Goal: Contribute content: Contribute content

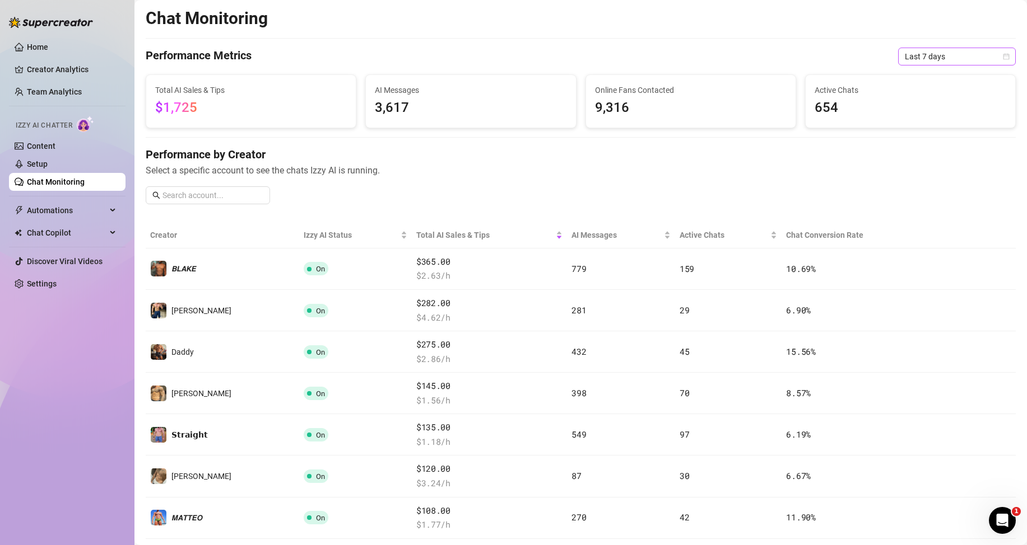
click at [934, 58] on span "Last 7 days" at bounding box center [956, 56] width 104 height 17
click at [920, 82] on div "Last 24 hours" at bounding box center [947, 79] width 100 height 12
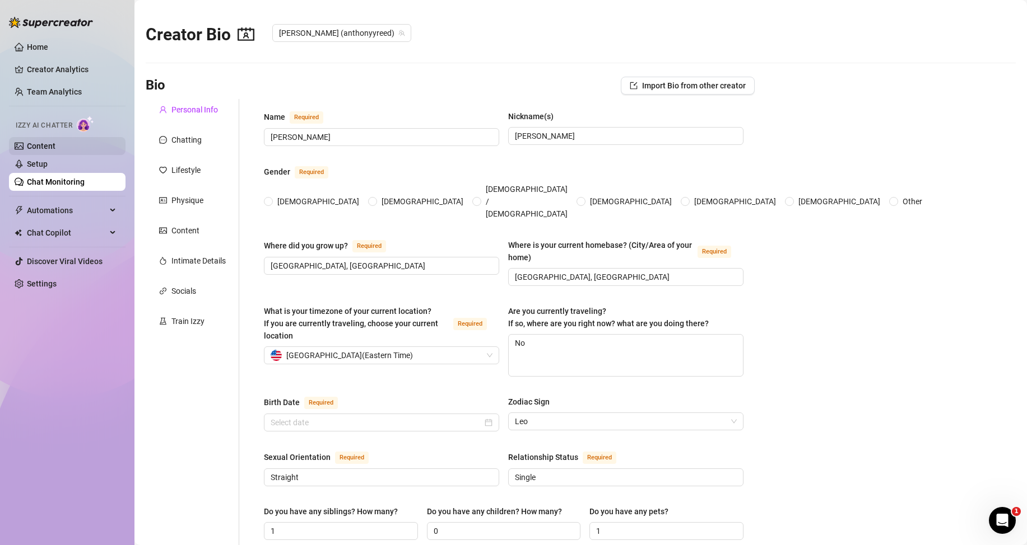
type input "[PERSON_NAME]"
type input "[GEOGRAPHIC_DATA], [GEOGRAPHIC_DATA]"
type textarea "No"
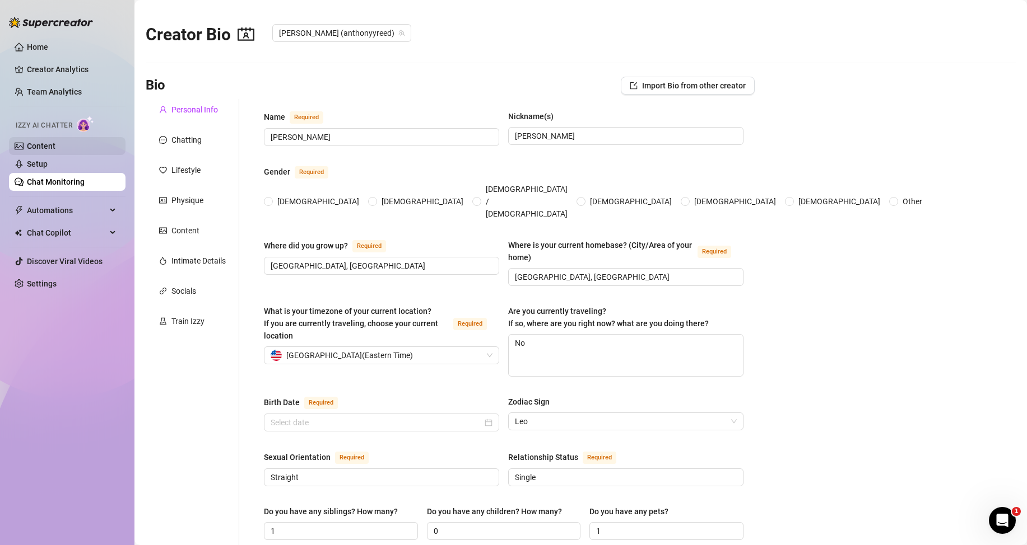
type input "Straight"
type input "Single"
type input "1"
type input "0"
type input "1"
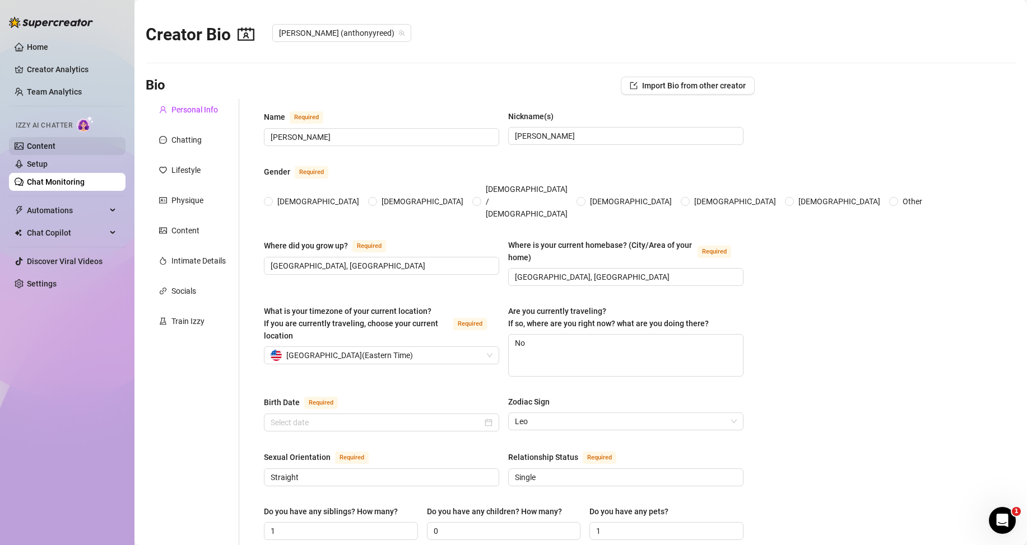
type input "Financial administrator"
type input "Financial adviser"
type input "MBA in economy"
type input "[DEMOGRAPHIC_DATA]"
type input "capitalist"
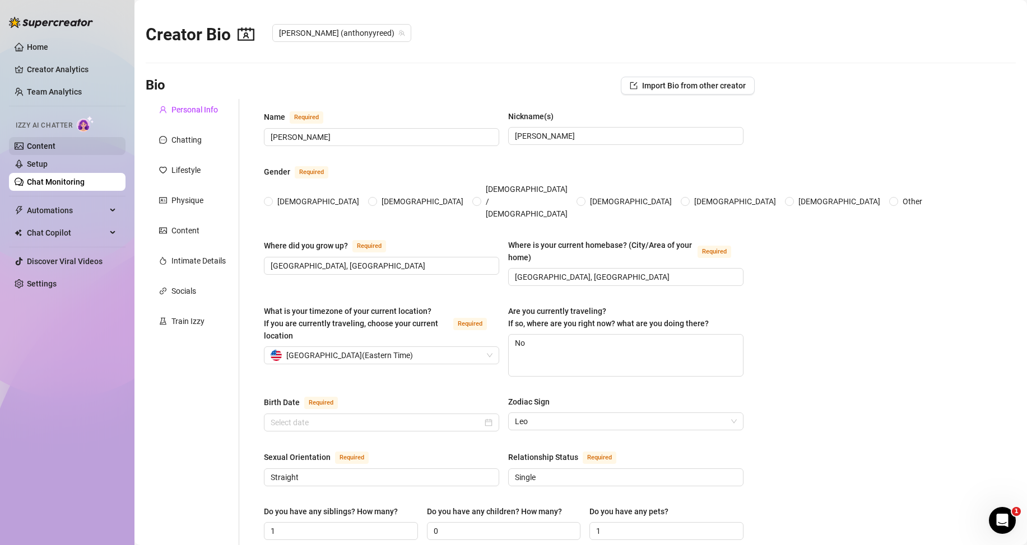
type textarea "What are your dreams or goals? I don’t “dream”… I set goals and I conquer them.…"
type textarea "Let’s just say… sometimes my “Daddy voice” works a little too well. Once at the…"
type textarea "Most people assume I’m all muscle and dominance… But what they don’t expect? I’…"
type textarea "With me… nothing is accidental. Every word… every post… every glance… It’s all …"
radio input "true"
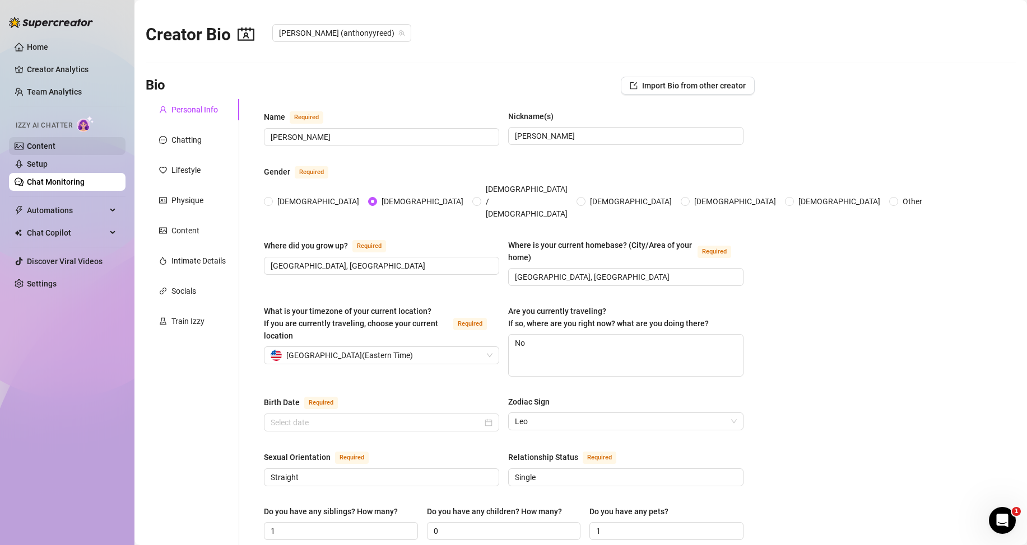
type input "[DATE]"
click at [55, 142] on link "Content" at bounding box center [41, 146] width 29 height 9
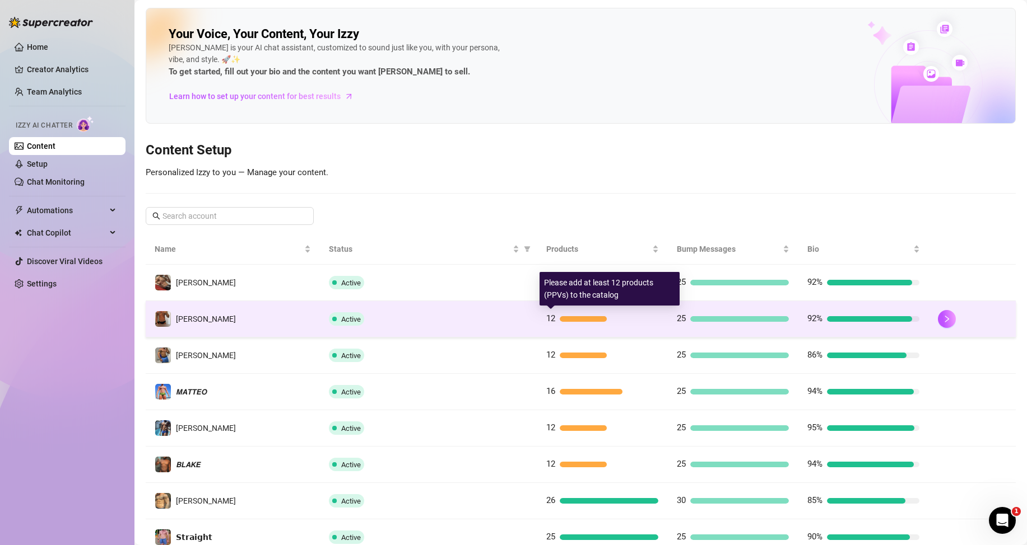
click at [589, 321] on div at bounding box center [583, 319] width 47 height 6
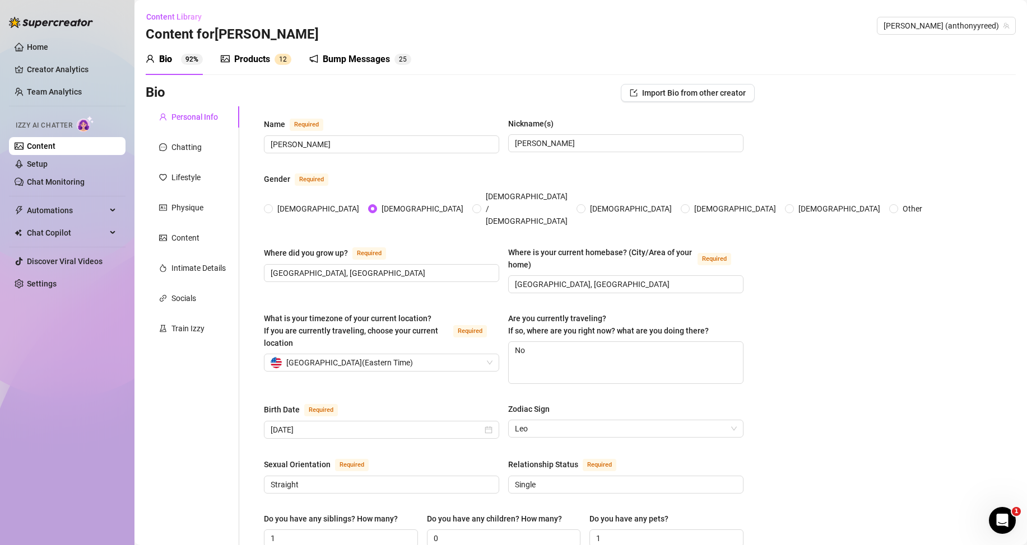
click at [267, 62] on div "Products" at bounding box center [252, 59] width 36 height 13
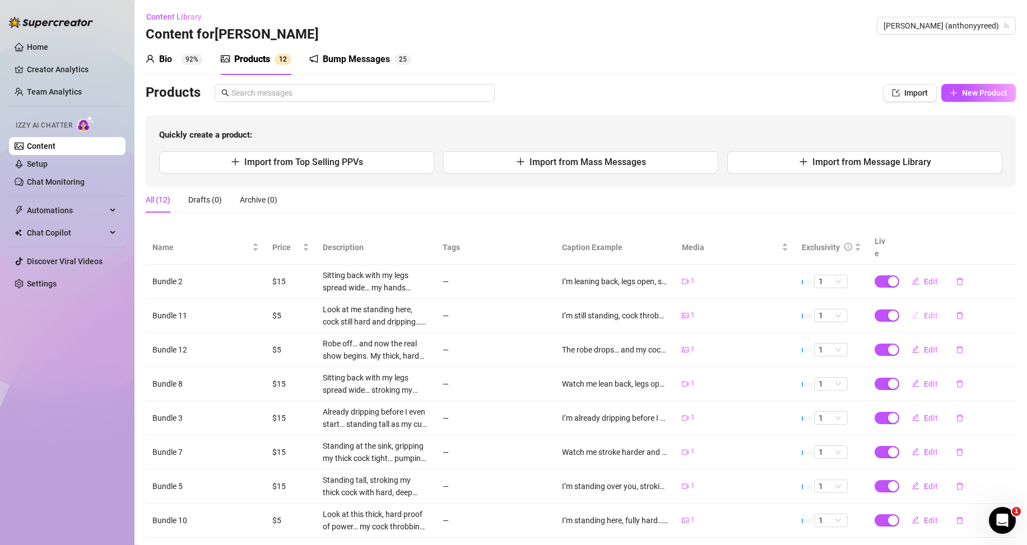
click at [924, 313] on span "Edit" at bounding box center [931, 315] width 14 height 9
type textarea "I’m still standing, cock throbbing… my cum dripping slow and messy down my skin…"
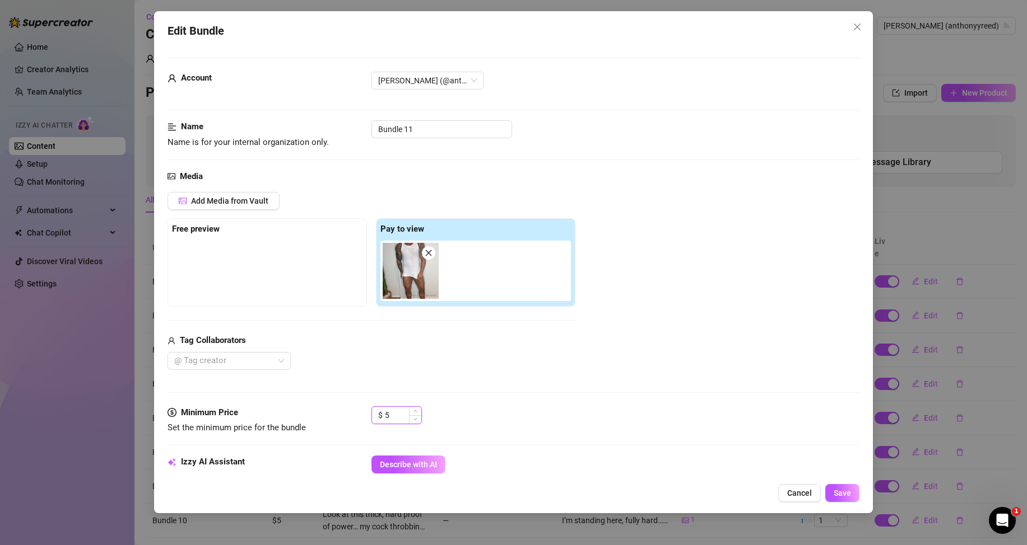
click at [392, 416] on input "5" at bounding box center [403, 415] width 36 height 17
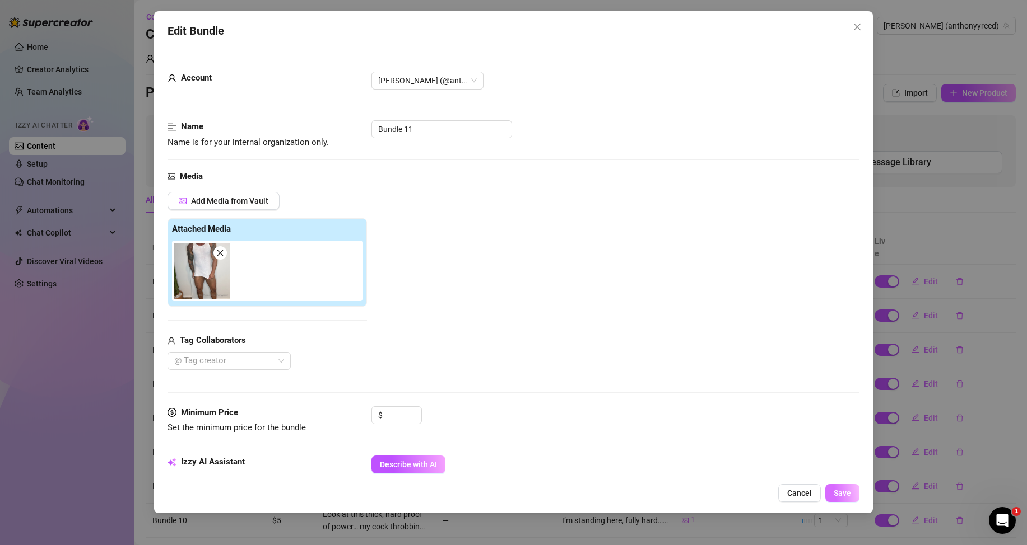
click at [846, 486] on button "Save" at bounding box center [842, 493] width 34 height 18
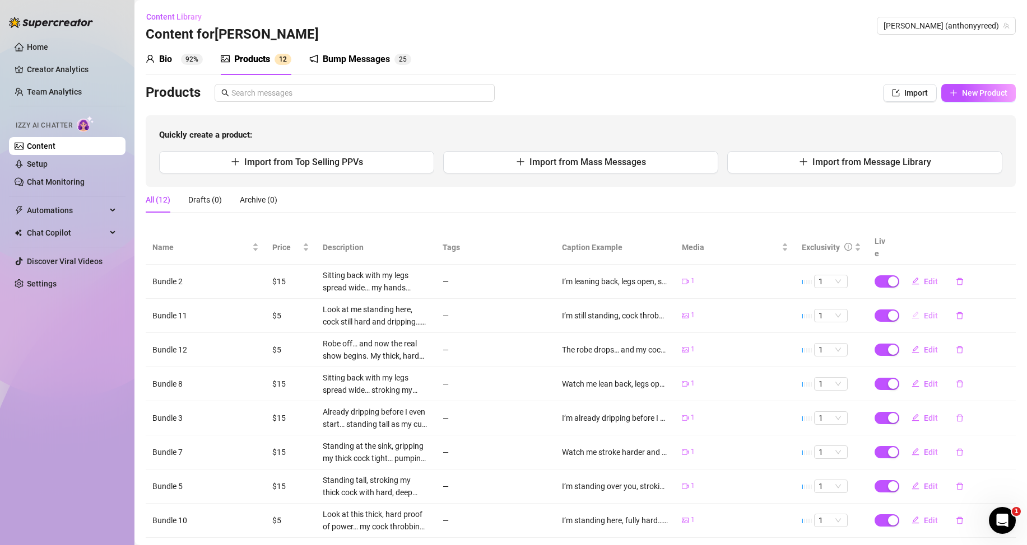
click at [924, 316] on span "Edit" at bounding box center [931, 315] width 14 height 9
type textarea "I’m still standing, cock throbbing… my cum dripping slow and messy down my skin…"
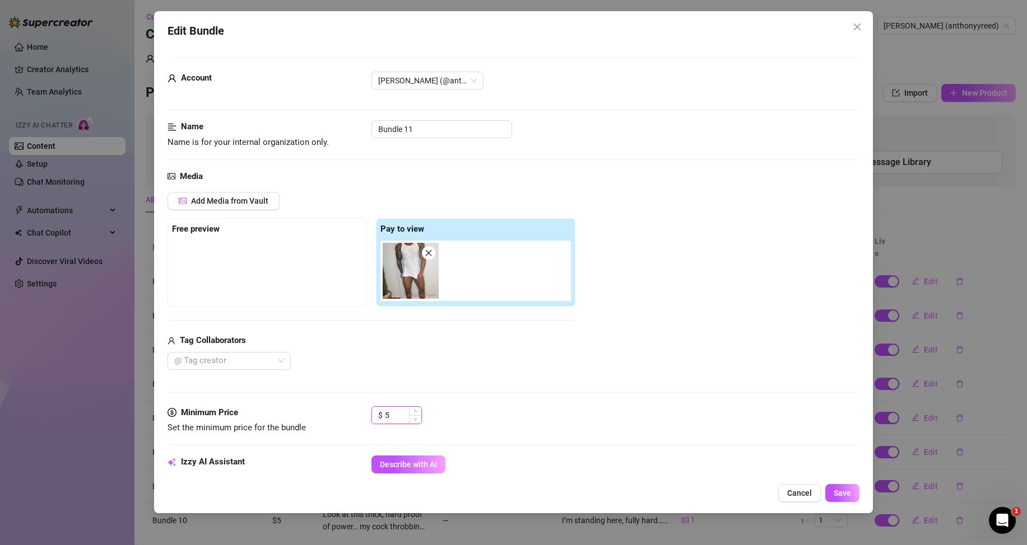
click at [402, 423] on input "5" at bounding box center [403, 415] width 36 height 17
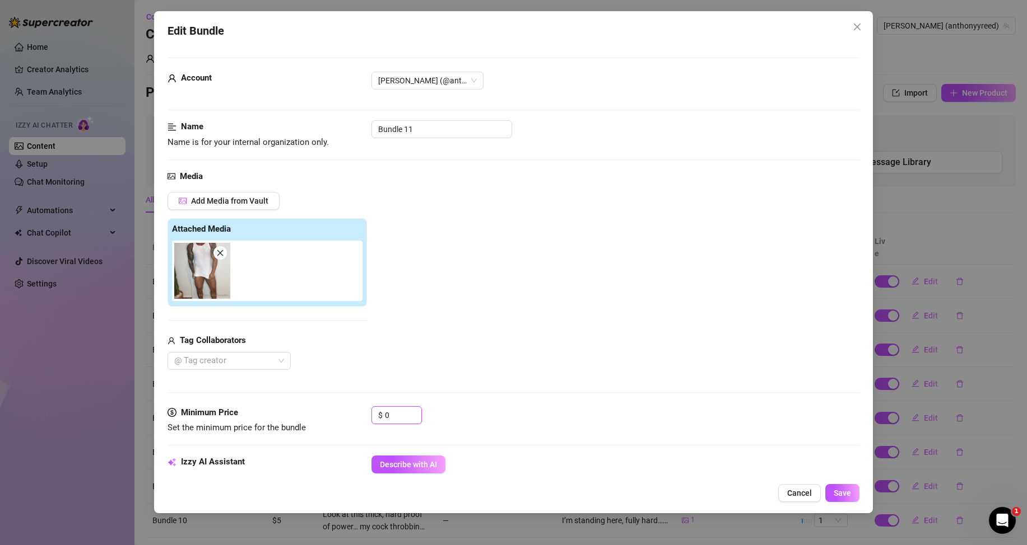
type input "0"
click at [641, 347] on div "Add Media from Vault Attached Media Tag Collaborators @ Tag creator" at bounding box center [513, 281] width 692 height 178
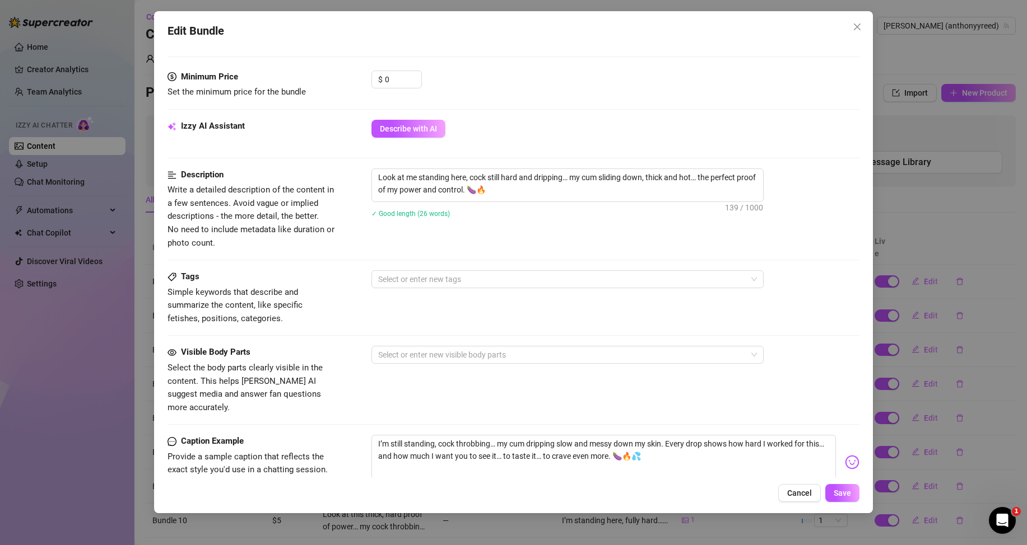
scroll to position [392, 0]
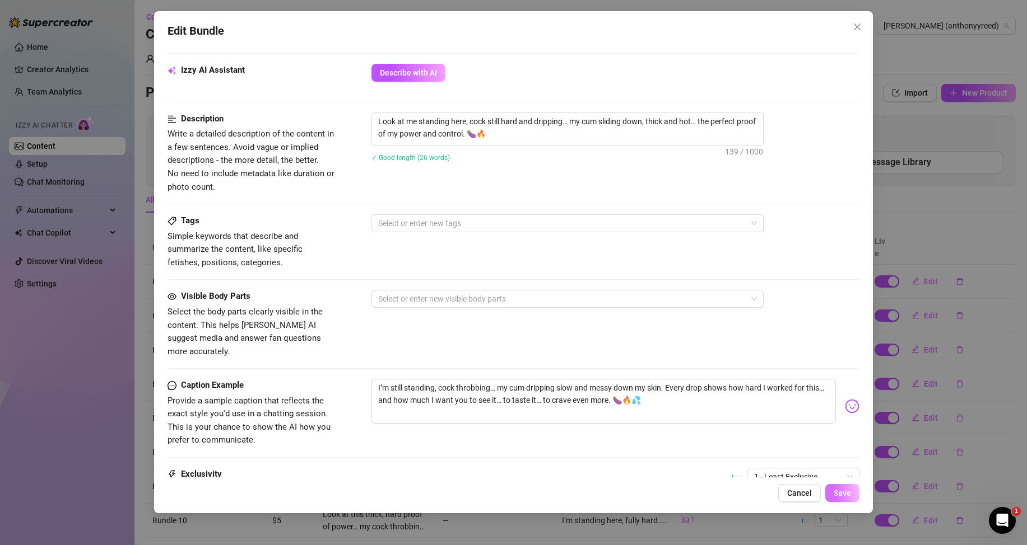
click at [836, 497] on span "Save" at bounding box center [841, 493] width 17 height 9
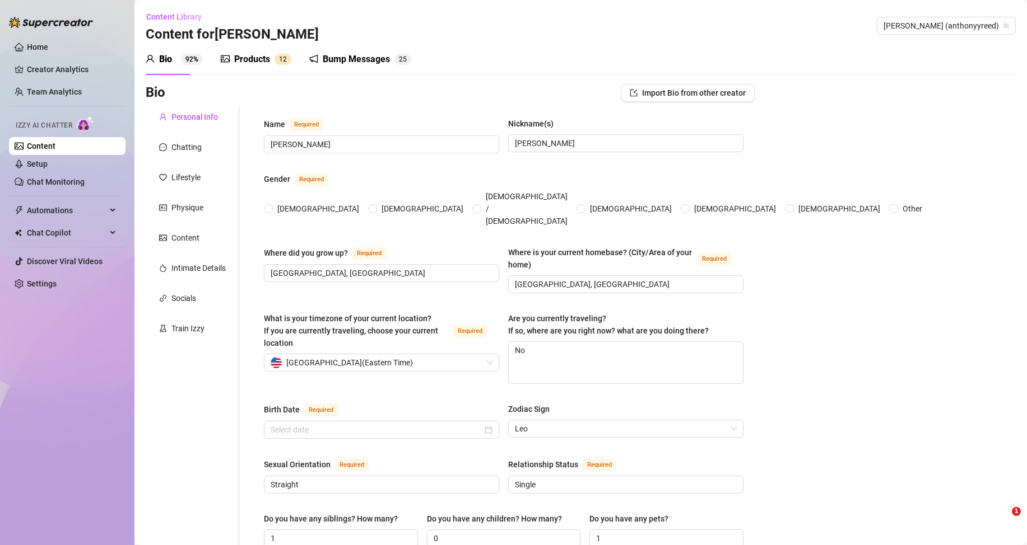
radio input "true"
type input "[DATE]"
click at [241, 62] on div "Products" at bounding box center [252, 59] width 36 height 13
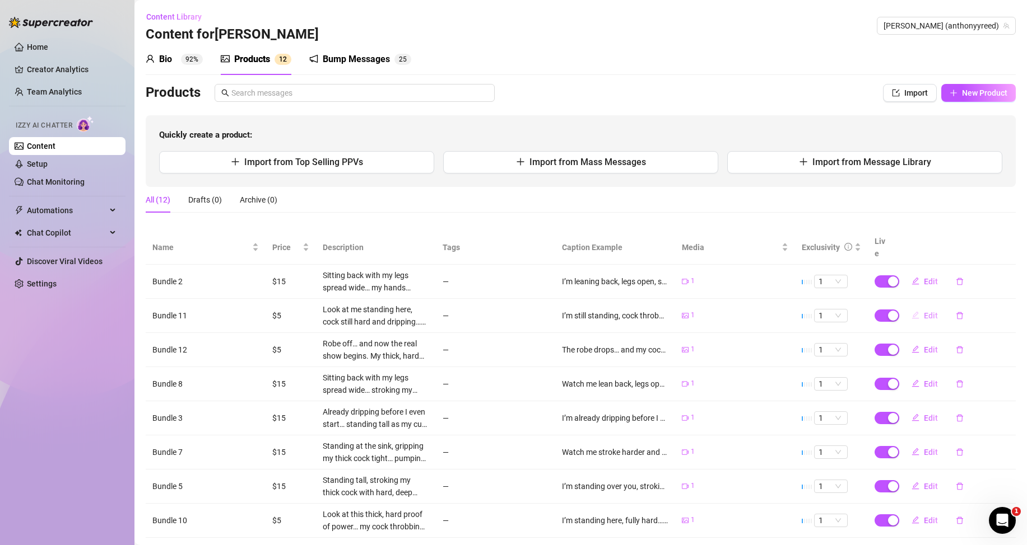
click at [913, 316] on button "Edit" at bounding box center [924, 316] width 44 height 18
type textarea "I’m still standing, cock throbbing… my cum dripping slow and messy down my skin…"
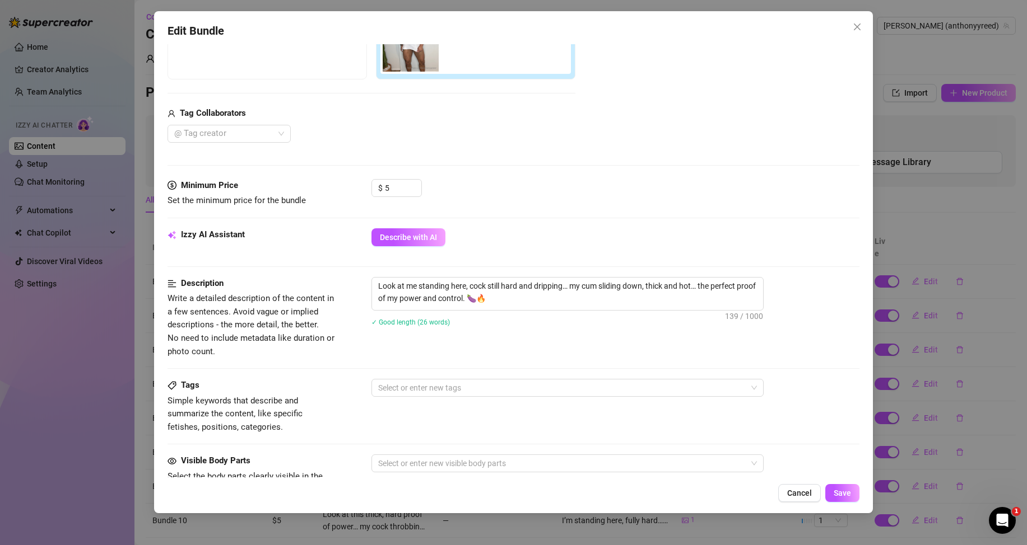
scroll to position [115, 0]
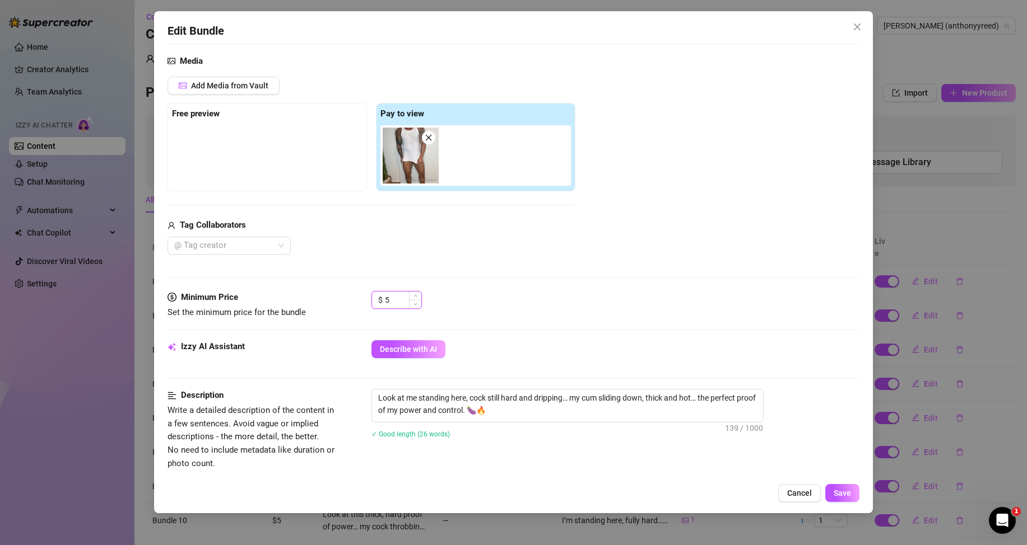
click at [399, 300] on input "5" at bounding box center [403, 300] width 36 height 17
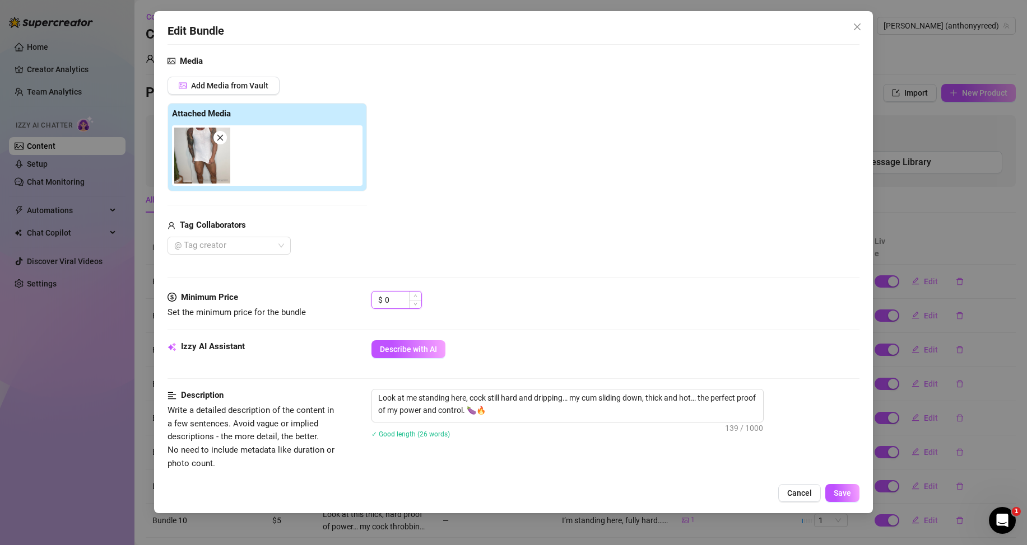
type input "0"
click at [501, 319] on div "Minimum Price Set the minimum price for the bundle $ 0" at bounding box center [513, 305] width 692 height 29
click at [838, 489] on span "Save" at bounding box center [841, 493] width 17 height 9
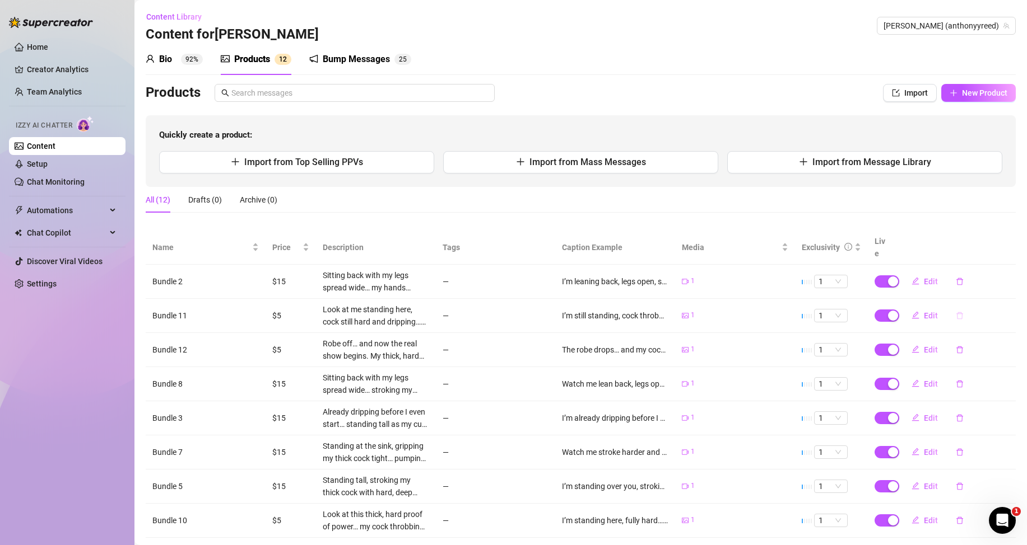
click at [955, 316] on icon "delete" at bounding box center [959, 316] width 8 height 8
click at [1003, 284] on span "Yes" at bounding box center [1009, 286] width 13 height 9
click at [924, 315] on span "Edit" at bounding box center [931, 315] width 14 height 9
type textarea "The robe drops… and my cock is already standing thick and hard for you. Every p…"
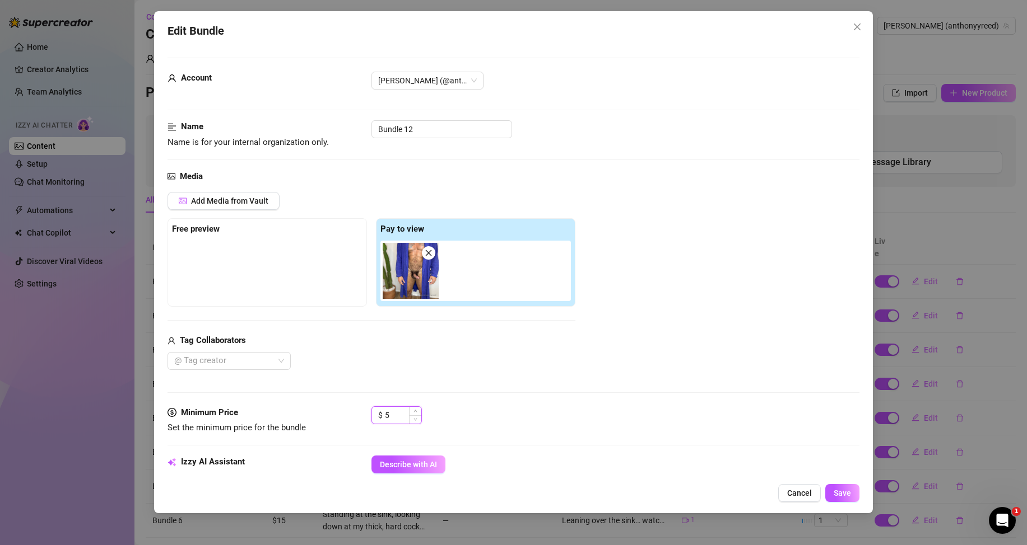
click at [403, 413] on input "5" at bounding box center [403, 415] width 36 height 17
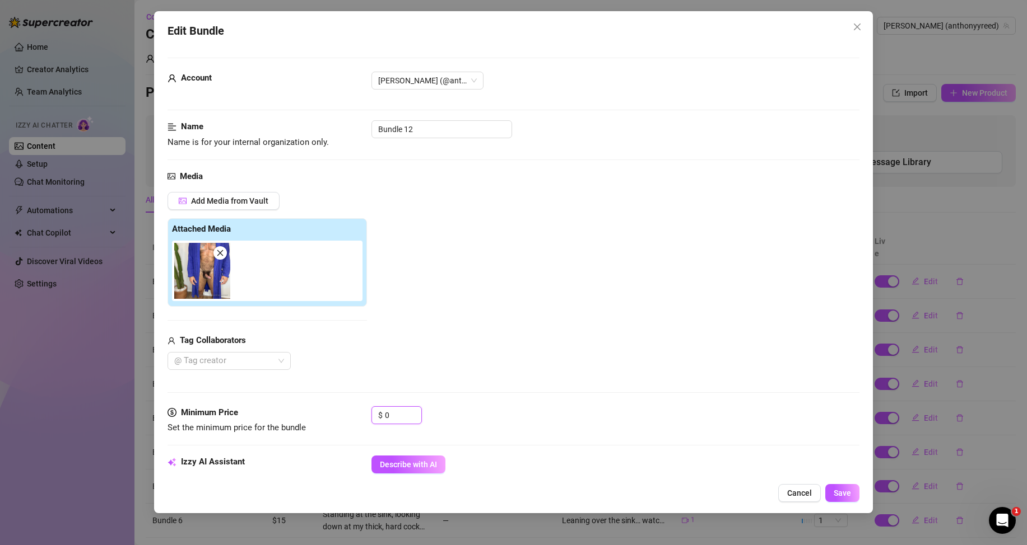
scroll to position [280, 0]
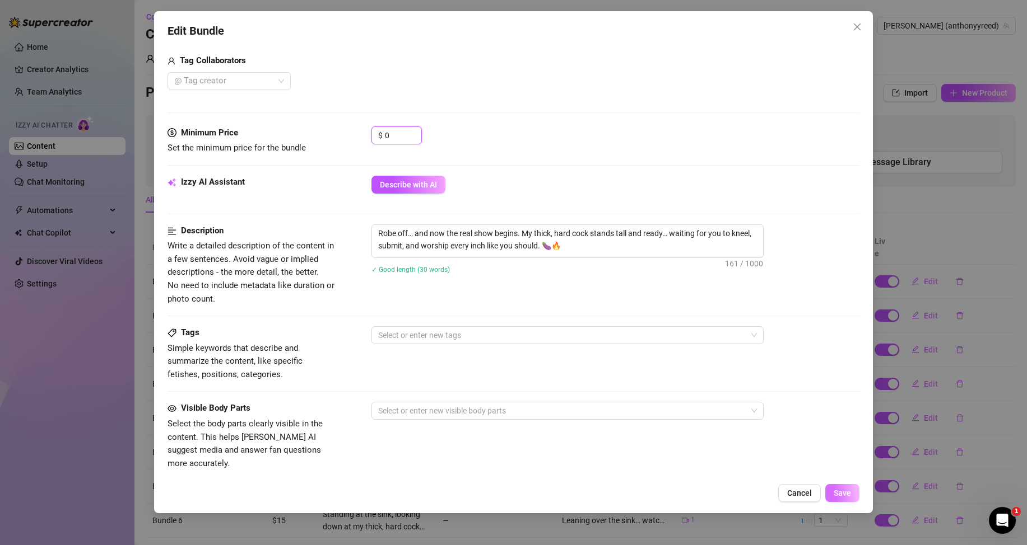
type input "0"
click at [832, 493] on button "Save" at bounding box center [842, 493] width 34 height 18
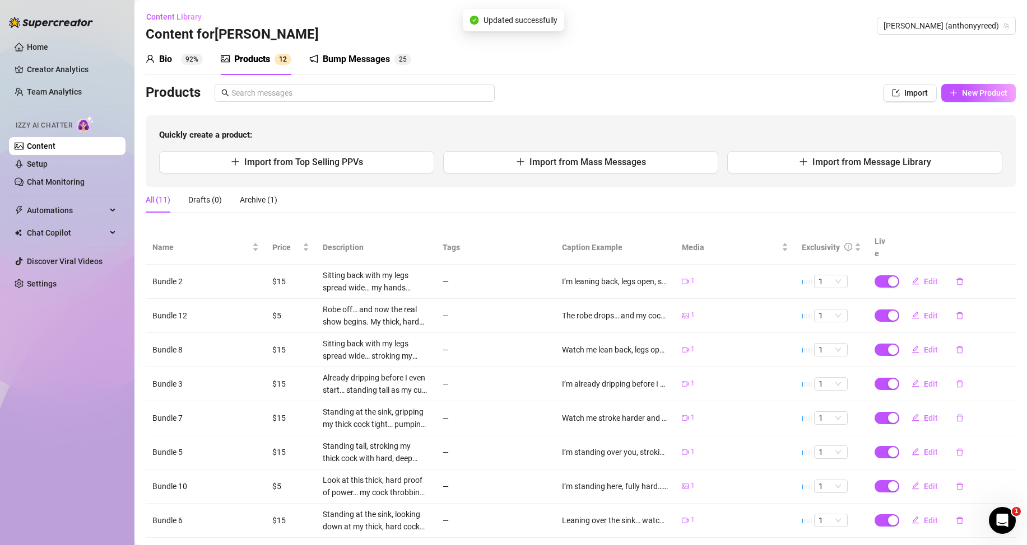
scroll to position [126, 0]
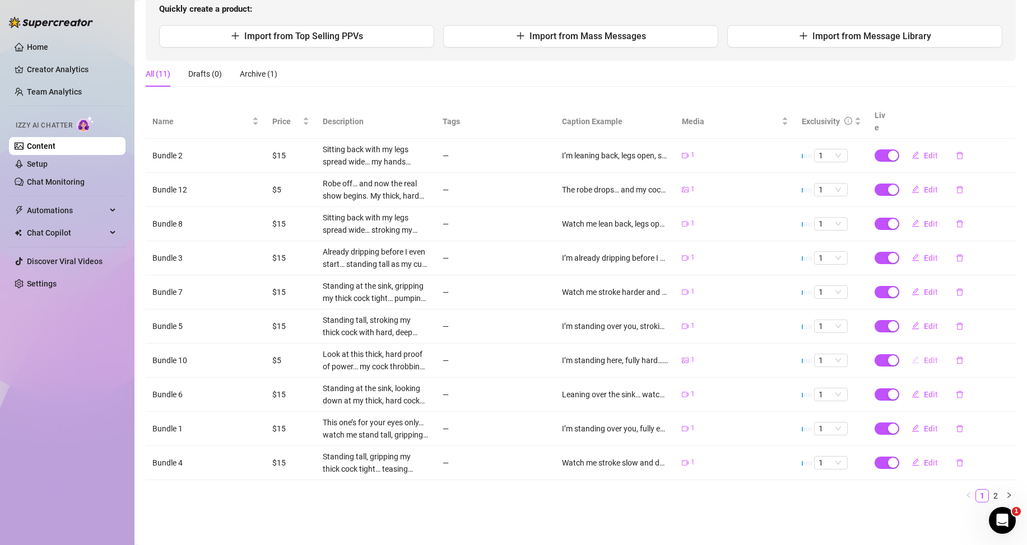
click at [911, 360] on icon "edit" at bounding box center [915, 360] width 8 height 8
type textarea "I’m standing here, fully hard… cock throbbing, veins bulging… every inch aching…"
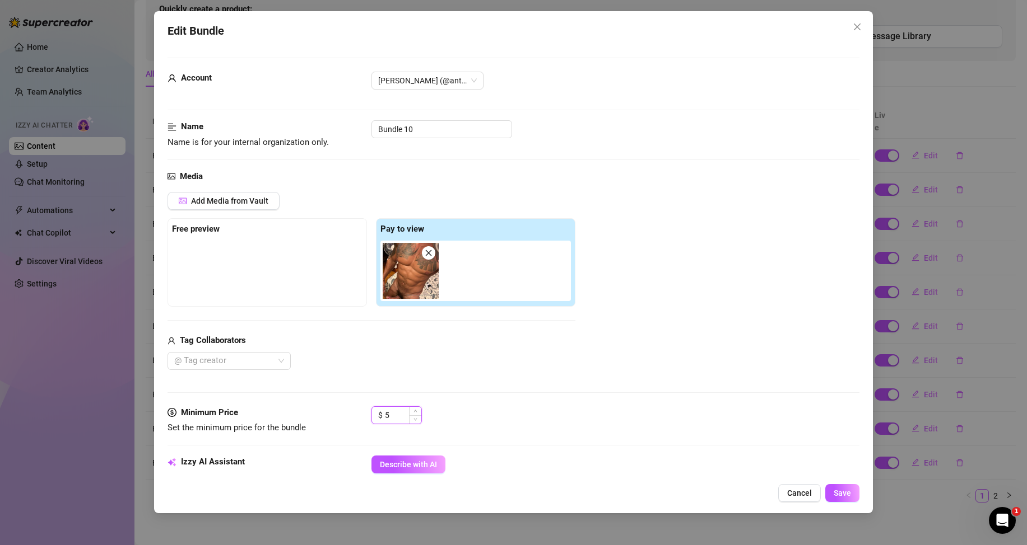
click at [402, 414] on input "5" at bounding box center [403, 415] width 36 height 17
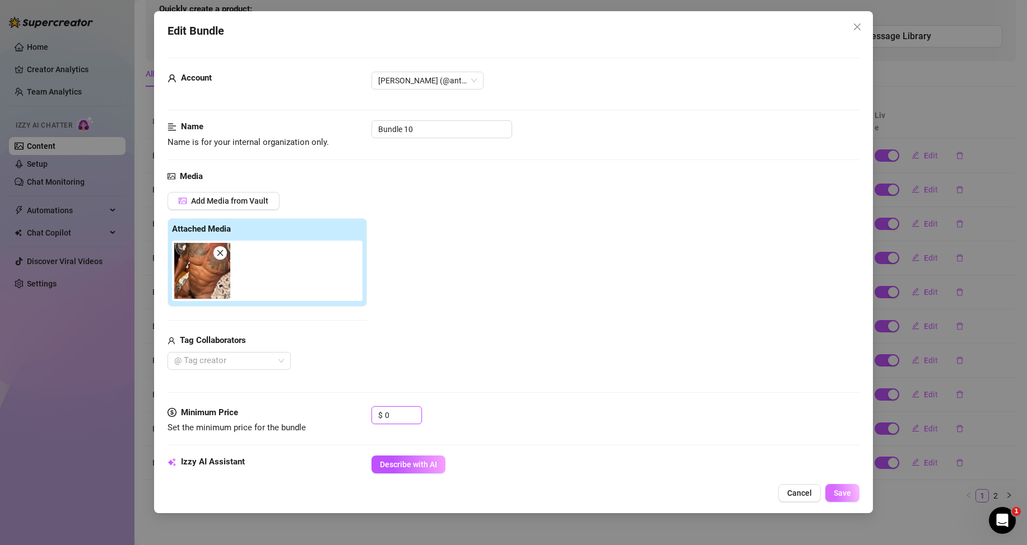
type input "0"
click at [853, 489] on button "Save" at bounding box center [842, 493] width 34 height 18
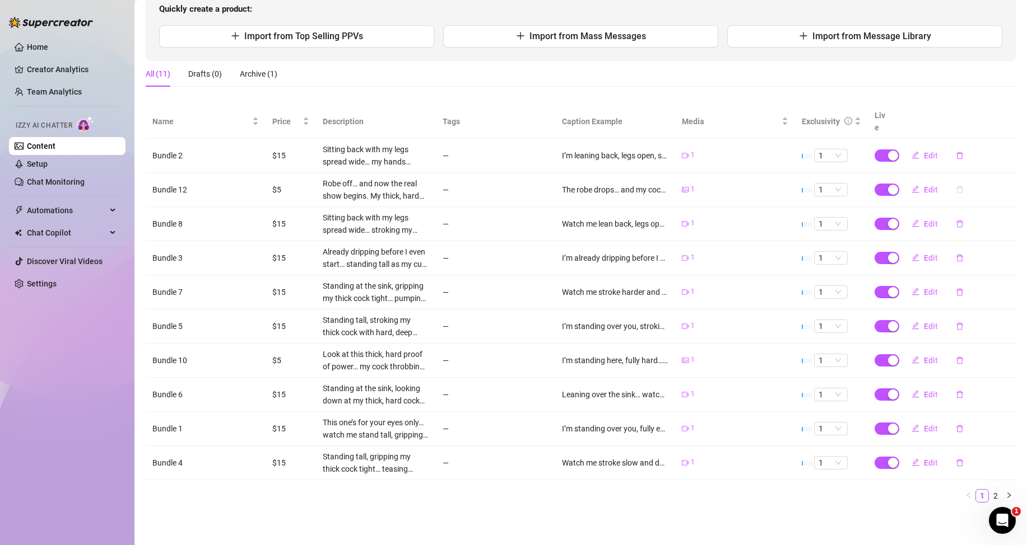
click at [955, 191] on icon "delete" at bounding box center [959, 190] width 8 height 8
click at [1008, 158] on span "Yes" at bounding box center [1009, 160] width 13 height 9
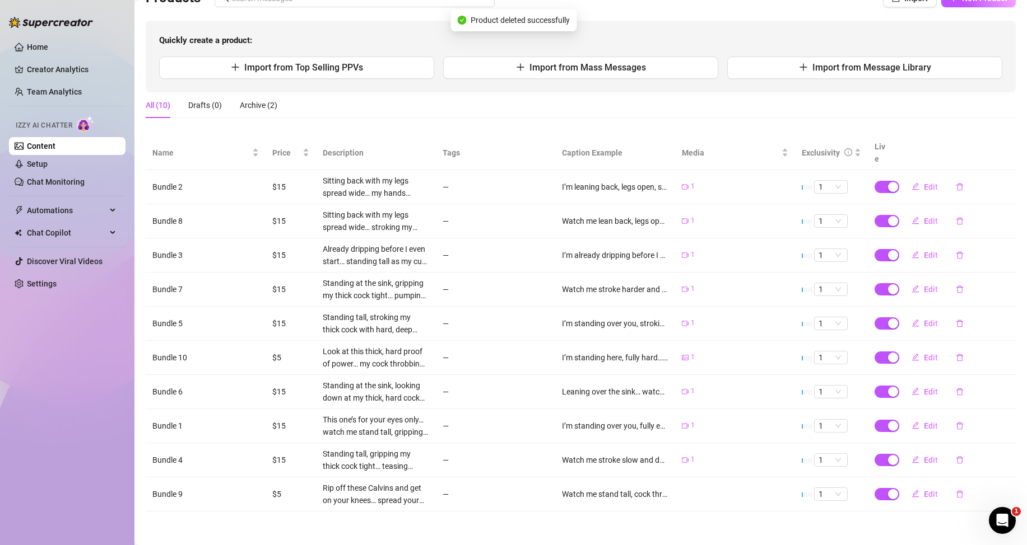
scroll to position [95, 0]
click at [956, 361] on icon "delete" at bounding box center [959, 357] width 7 height 7
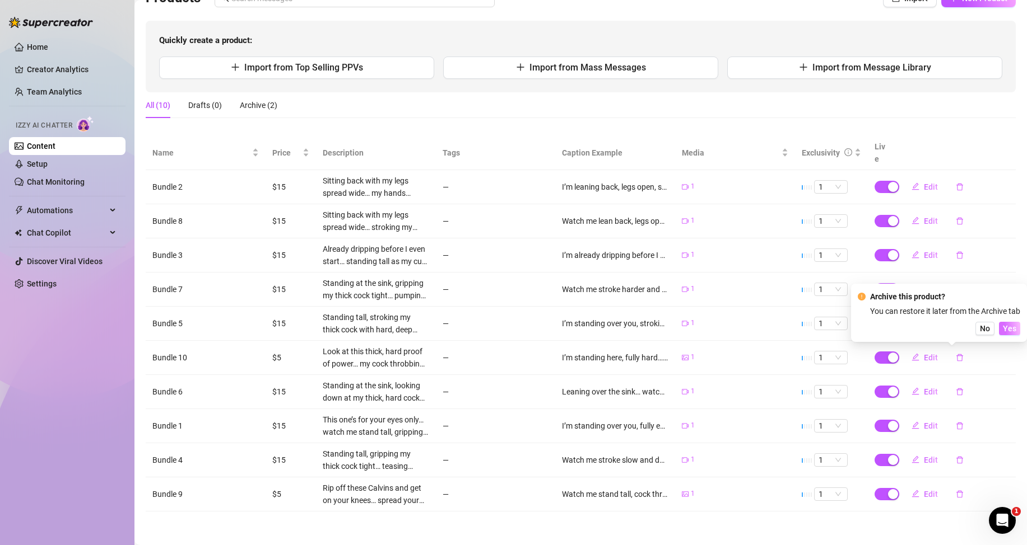
click at [1008, 325] on span "Yes" at bounding box center [1009, 328] width 13 height 9
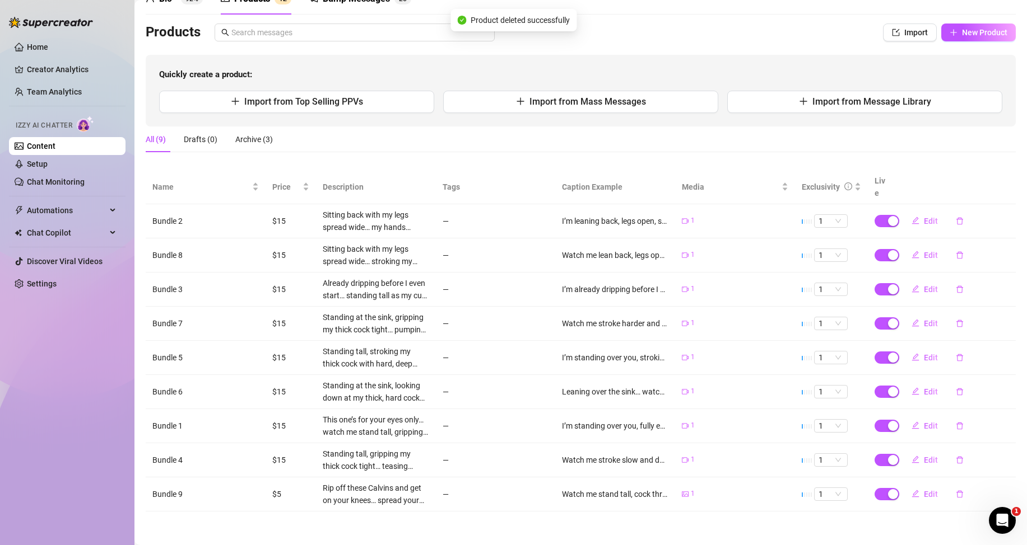
scroll to position [60, 0]
click at [955, 495] on icon "delete" at bounding box center [959, 495] width 8 height 8
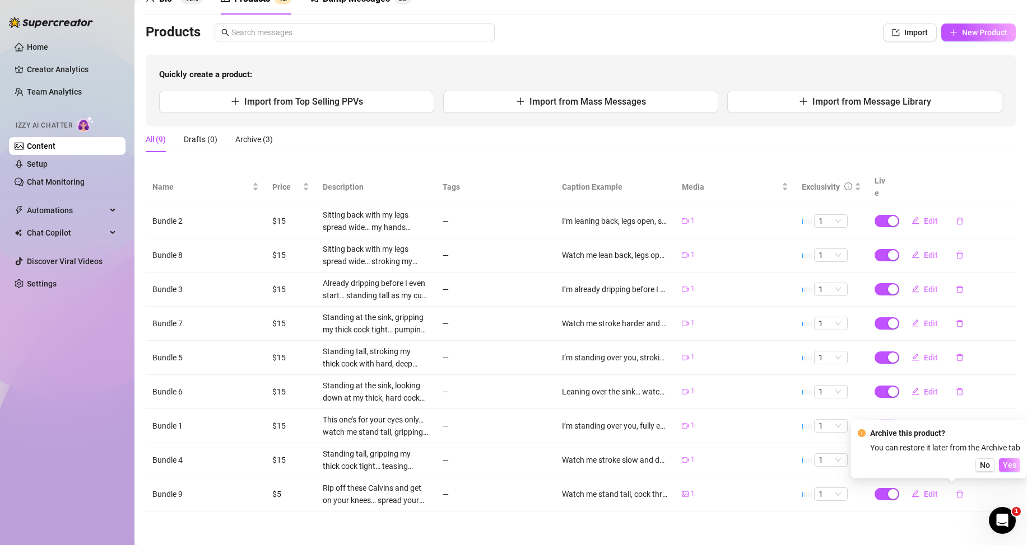
click at [1005, 465] on span "Yes" at bounding box center [1009, 465] width 13 height 9
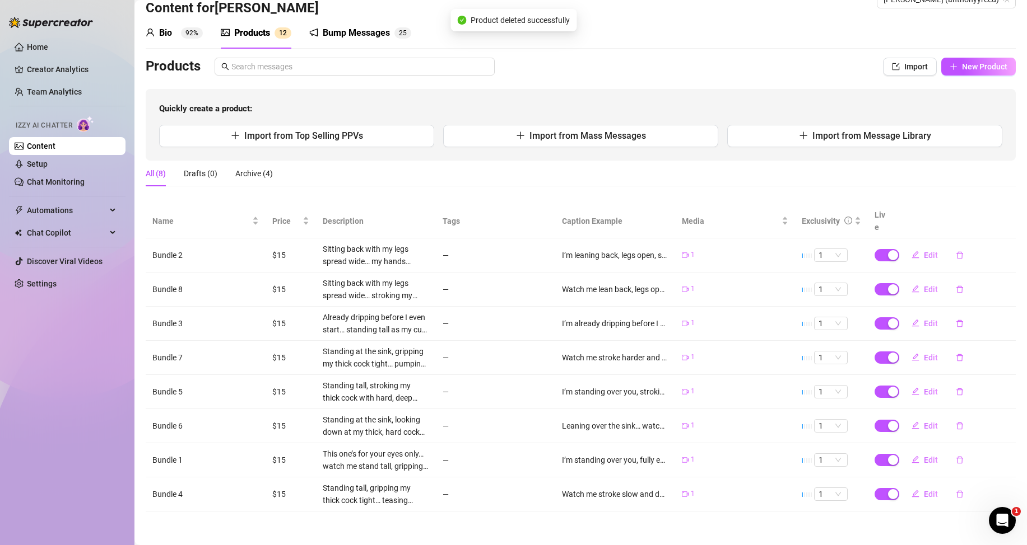
scroll to position [26, 0]
drag, startPoint x: 250, startPoint y: 172, endPoint x: 252, endPoint y: 156, distance: 15.8
click at [250, 172] on div "Archive (4)" at bounding box center [254, 173] width 38 height 12
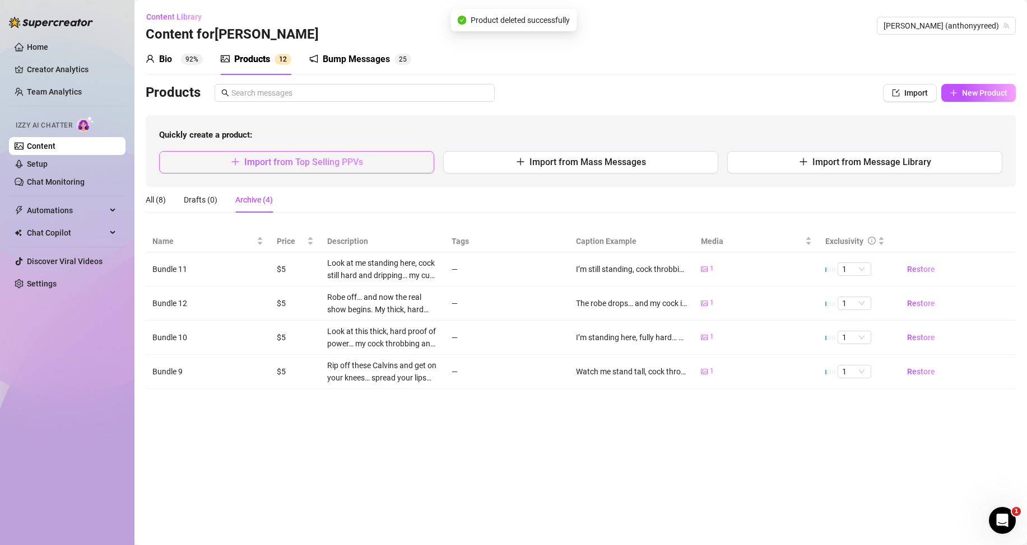
scroll to position [0, 0]
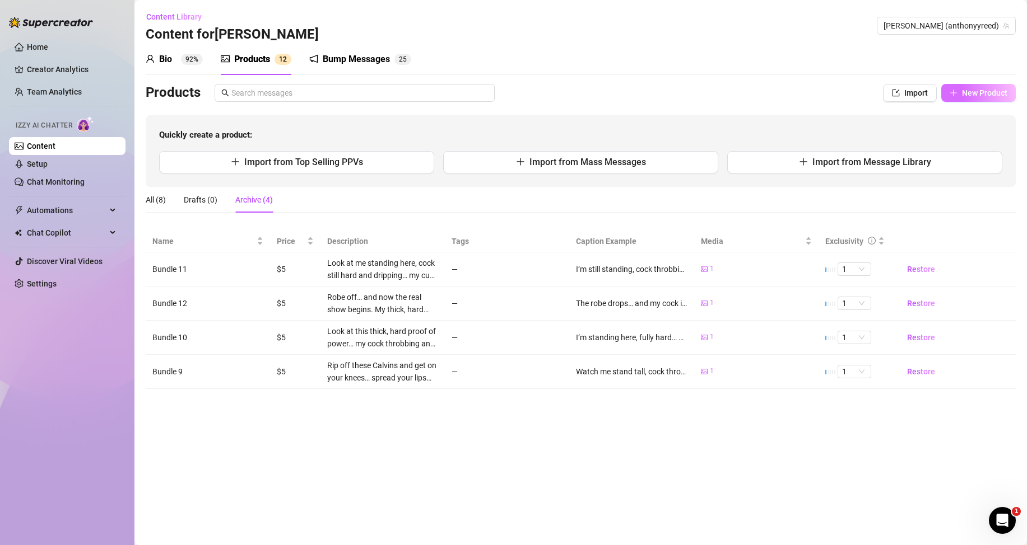
click at [983, 92] on span "New Product" at bounding box center [984, 92] width 45 height 9
type textarea "Type your message here..."
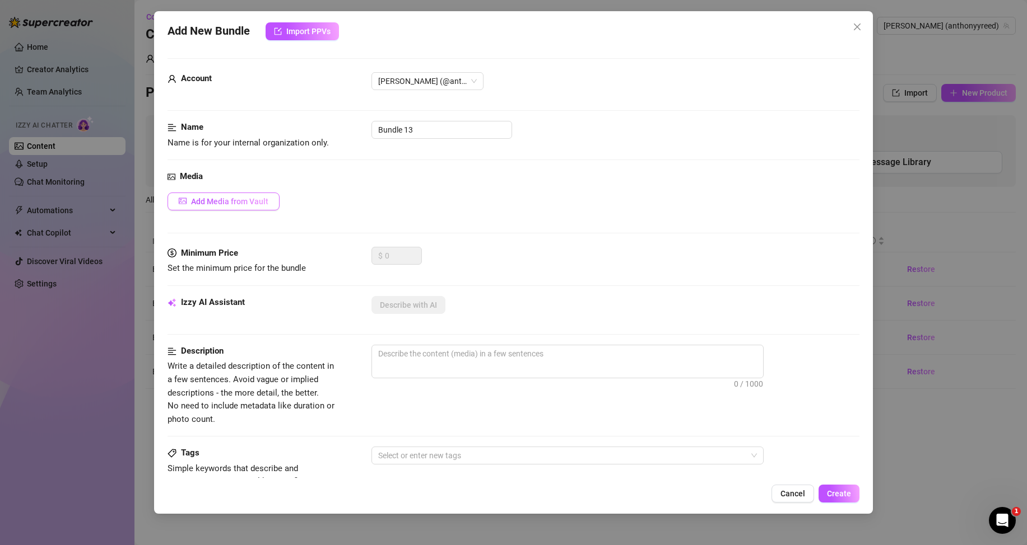
click at [239, 202] on span "Add Media from Vault" at bounding box center [229, 201] width 77 height 9
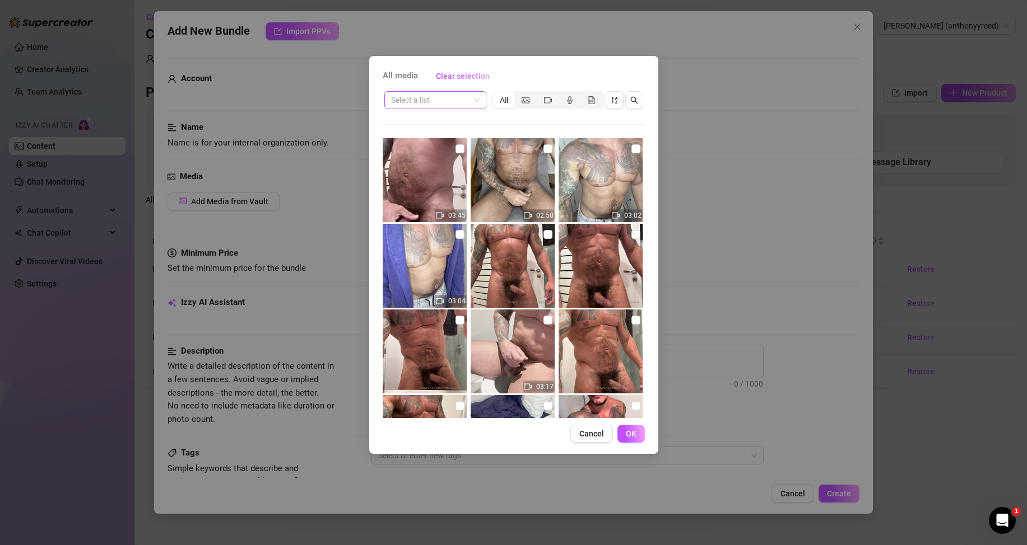
click at [473, 96] on span at bounding box center [435, 100] width 88 height 17
click at [426, 147] on div "Messages" at bounding box center [434, 141] width 97 height 18
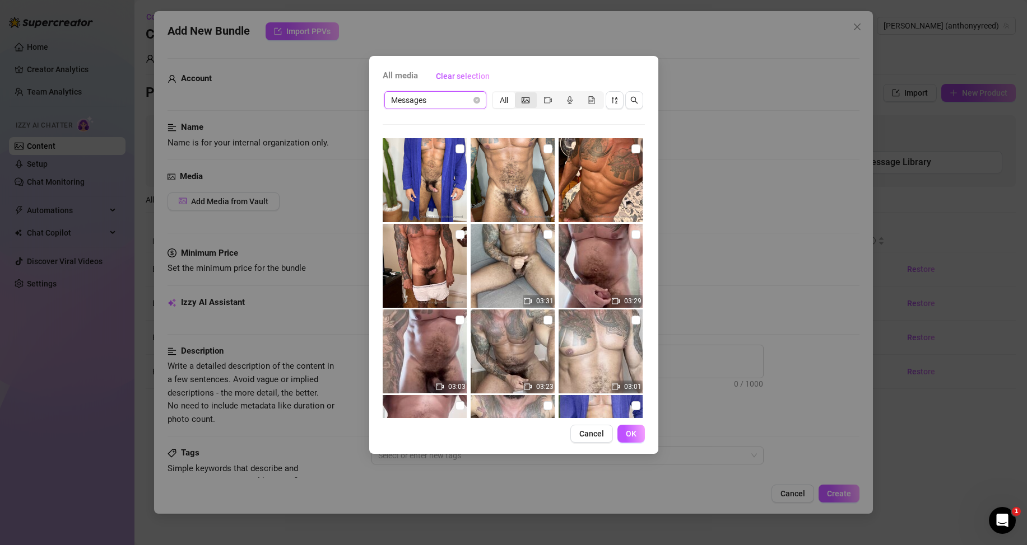
click at [533, 101] on div "segmented control" at bounding box center [526, 100] width 22 height 16
click at [517, 94] on input "segmented control" at bounding box center [517, 94] width 0 height 0
click at [448, 99] on span "Messages" at bounding box center [435, 100] width 88 height 17
click at [435, 119] on div "Posts" at bounding box center [435, 122] width 84 height 12
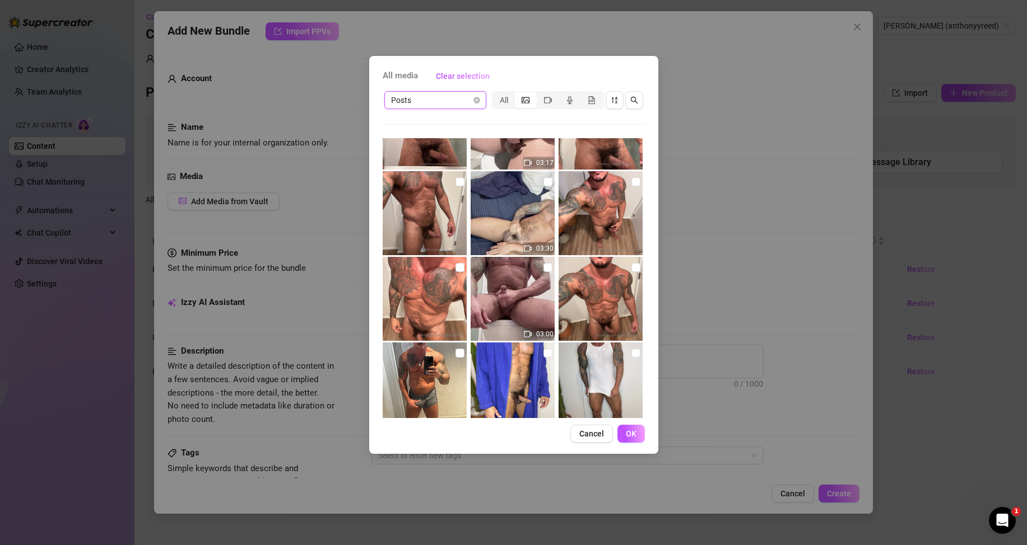
scroll to position [336, 0]
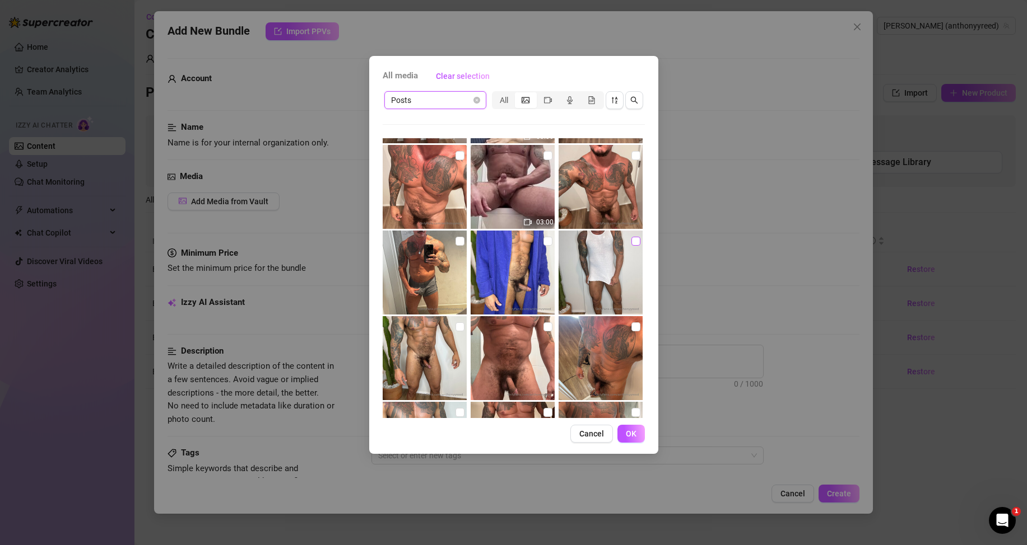
click at [624, 242] on div at bounding box center [601, 273] width 86 height 84
click at [631, 241] on input "checkbox" at bounding box center [635, 241] width 9 height 9
checkbox input "true"
click at [640, 435] on button "OK" at bounding box center [630, 434] width 27 height 18
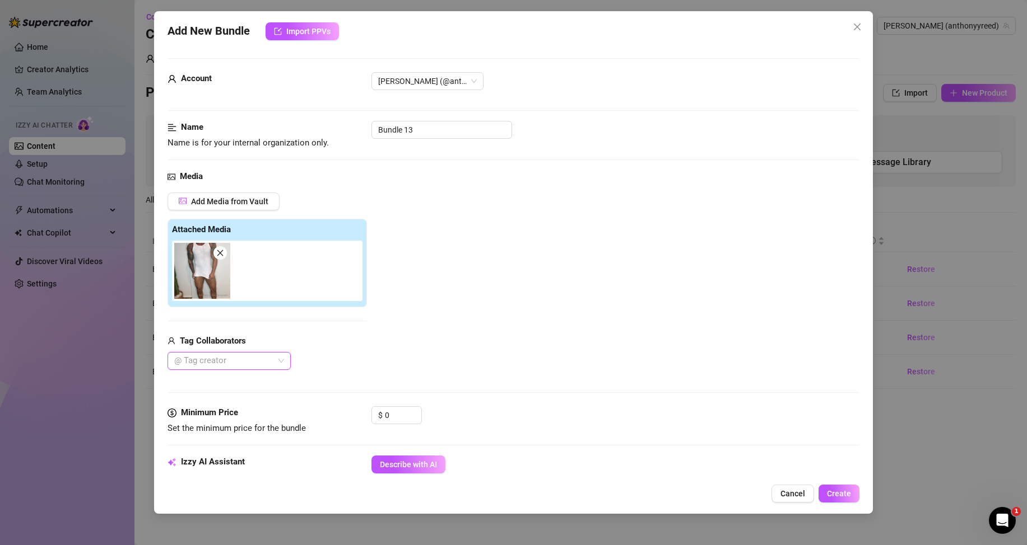
scroll to position [168, 0]
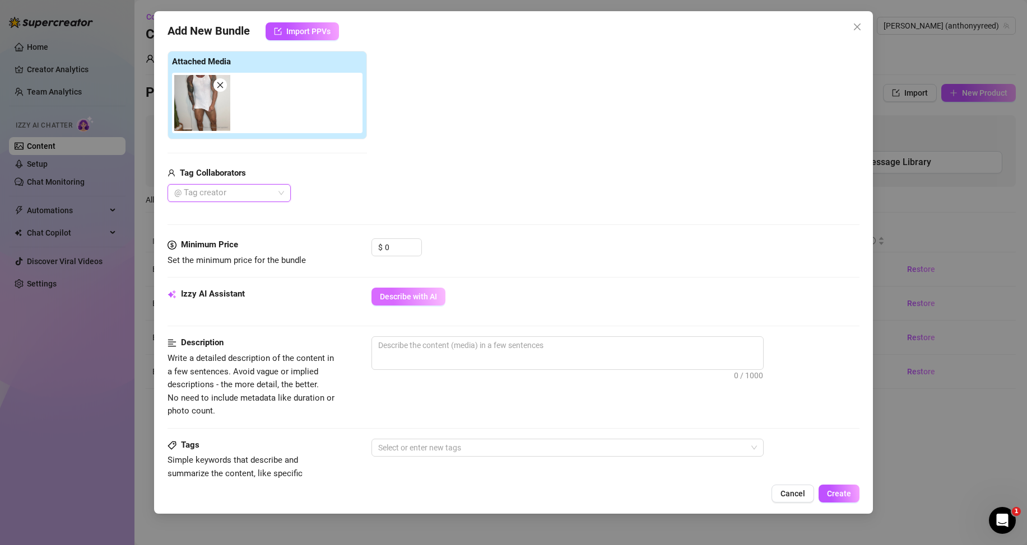
click at [397, 290] on button "Describe with AI" at bounding box center [408, 297] width 74 height 18
type textarea "[PERSON_NAME]"
type textarea "Anthony wears"
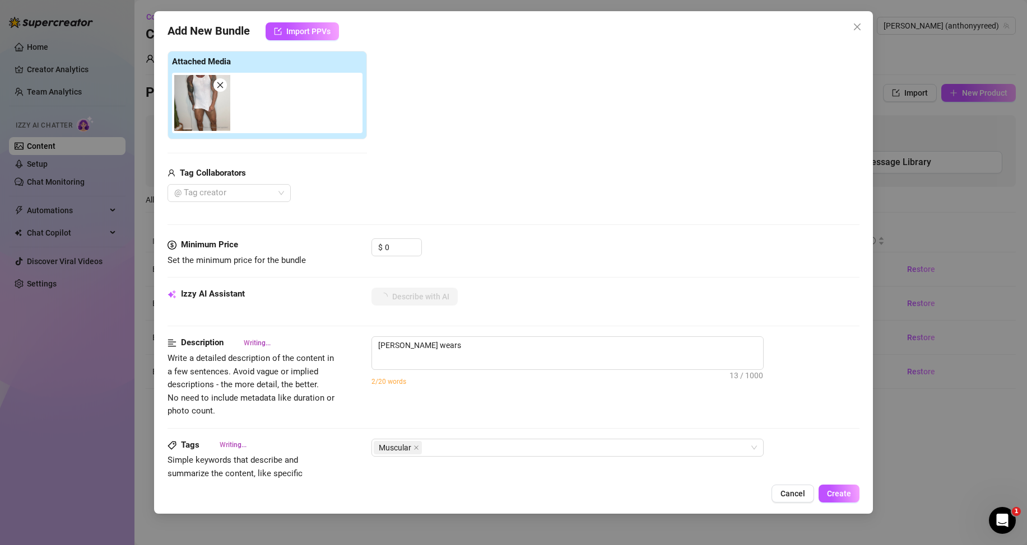
type textarea "Anthony wears a"
type textarea "Anthony wears a tight,"
type textarea "Anthony wears a tight, sheer"
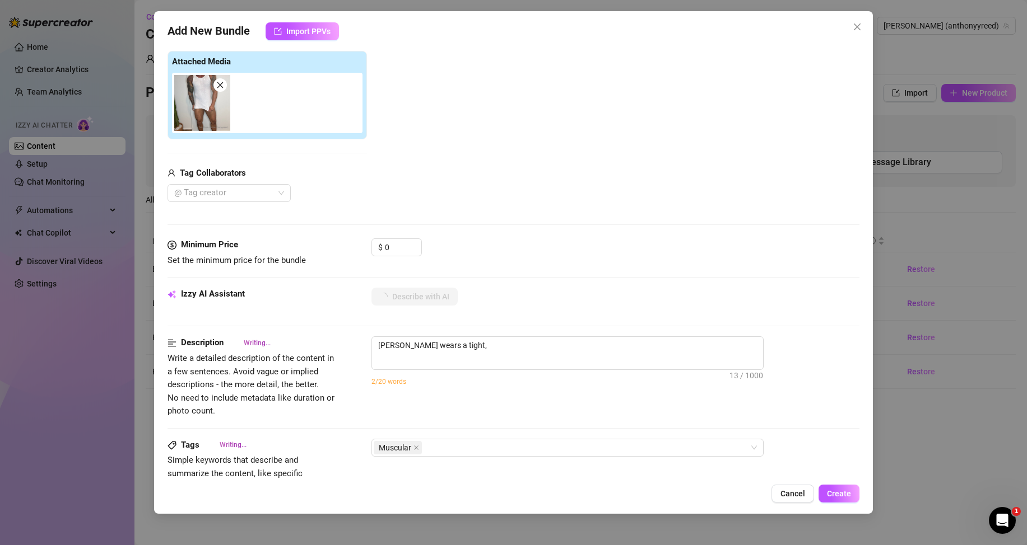
type textarea "Anthony wears a tight, sheer"
type textarea "Anthony wears a tight, sheer white"
type textarea "Anthony wears a tight, sheer white tank"
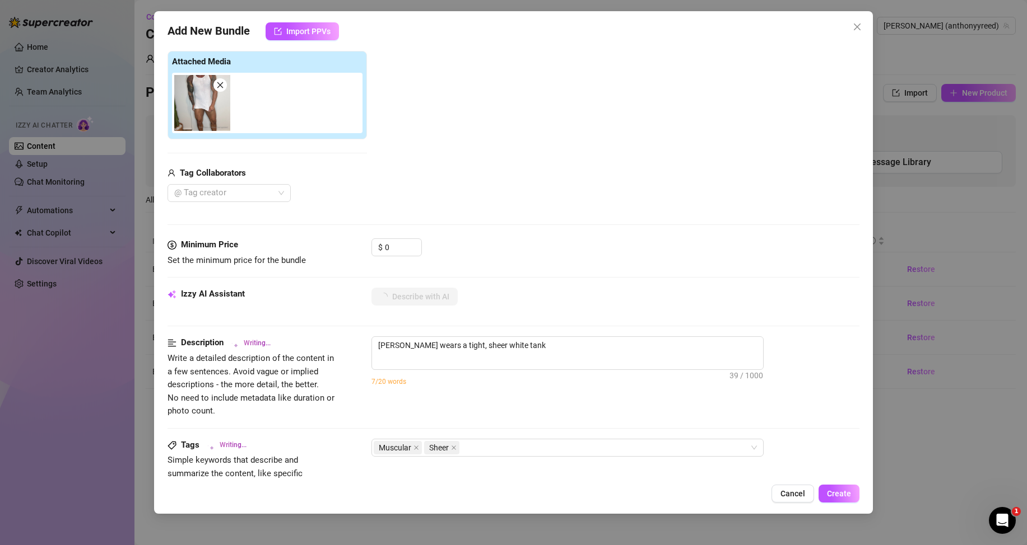
type textarea "Anthony wears a tight, sheer white tank top"
type textarea "Anthony wears a tight, sheer white tank top that"
type textarea "Anthony wears a tight, sheer white tank top that clings"
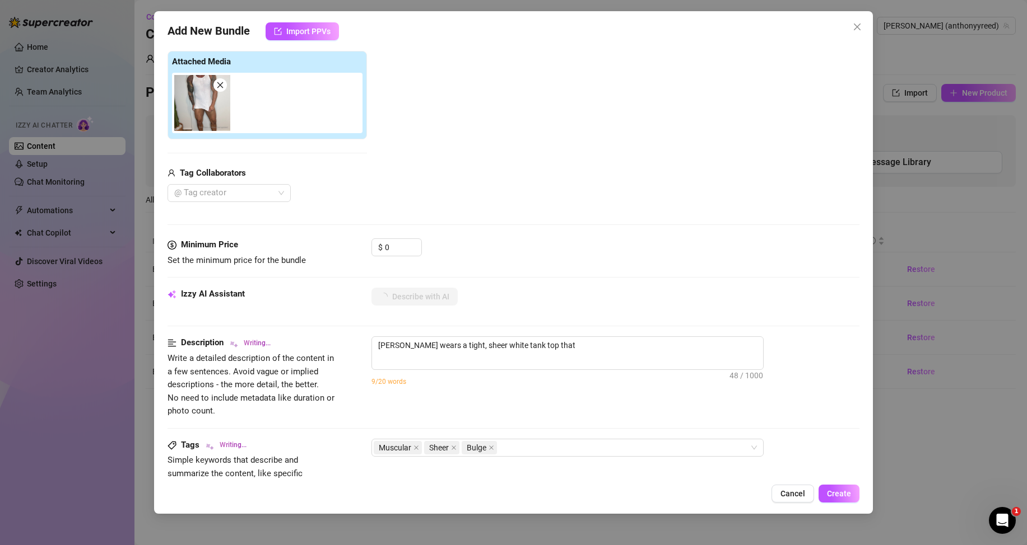
type textarea "Anthony wears a tight, sheer white tank top that clings"
type textarea "Anthony wears a tight, sheer white tank top that clings to"
type textarea "Anthony wears a tight, sheer white tank top that clings to his"
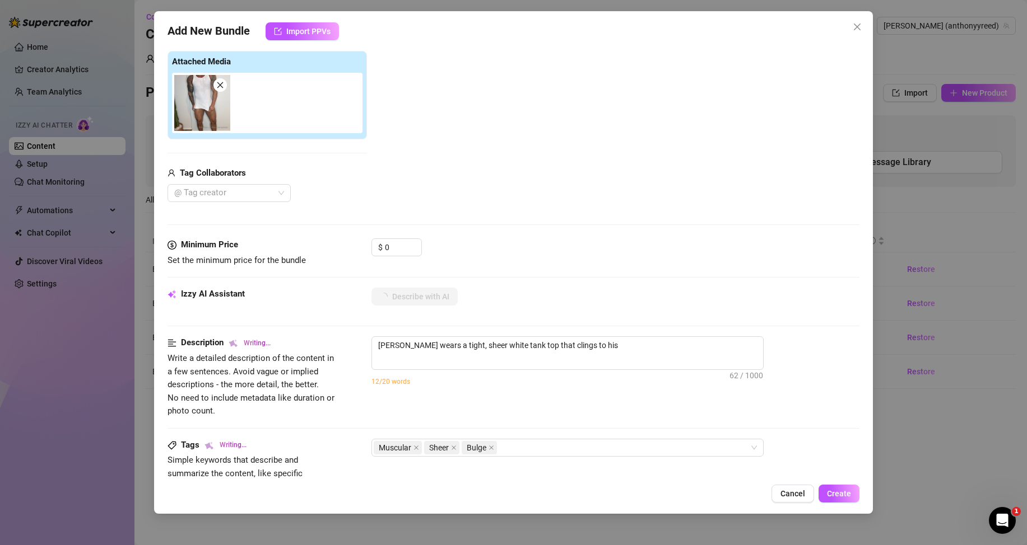
type textarea "Anthony wears a tight, sheer white tank top that clings to his muscular"
type textarea "Anthony wears a tight, sheer white tank top that clings to his muscular chest"
type textarea "Anthony wears a tight, sheer white tank top that clings to his muscular chest a…"
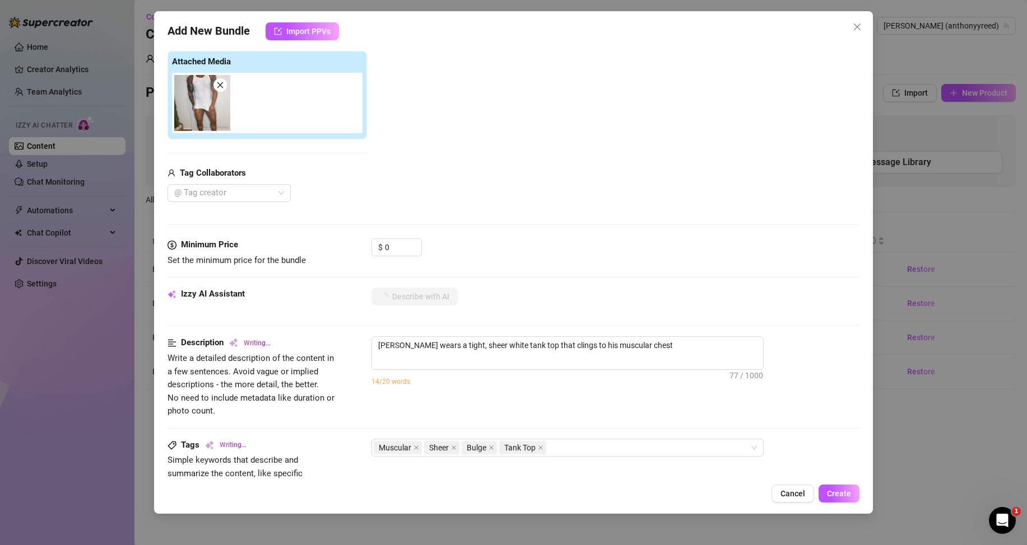
type textarea "Anthony wears a tight, sheer white tank top that clings to his muscular chest a…"
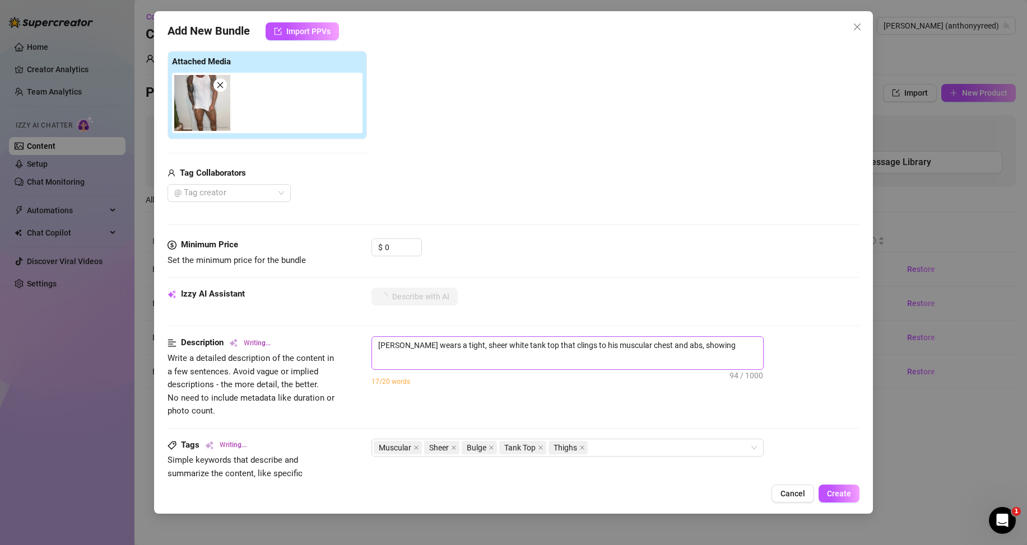
type textarea "Anthony wears a tight, sheer white tank top that clings to his muscular chest a…"
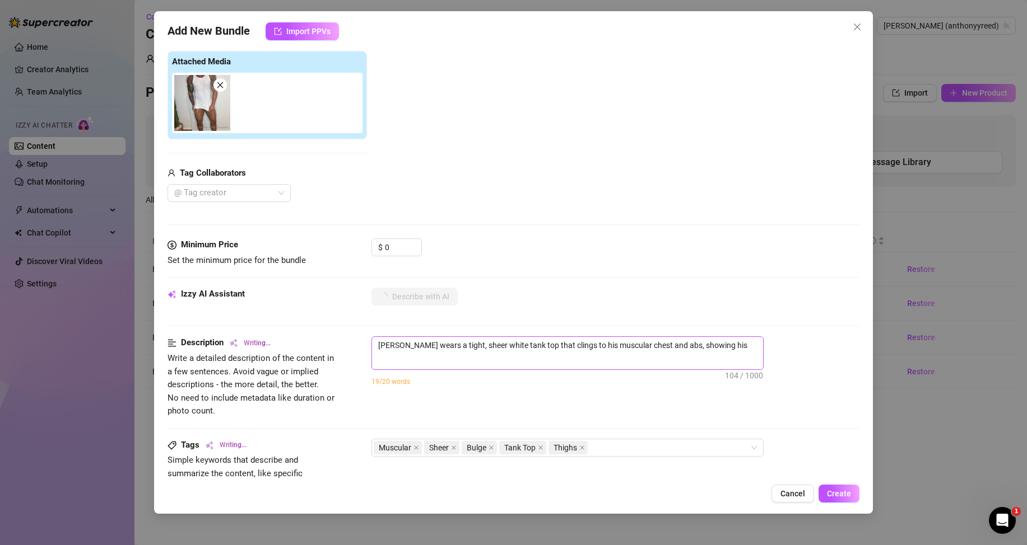
type textarea "Anthony wears a tight, sheer white tank top that clings to his muscular chest a…"
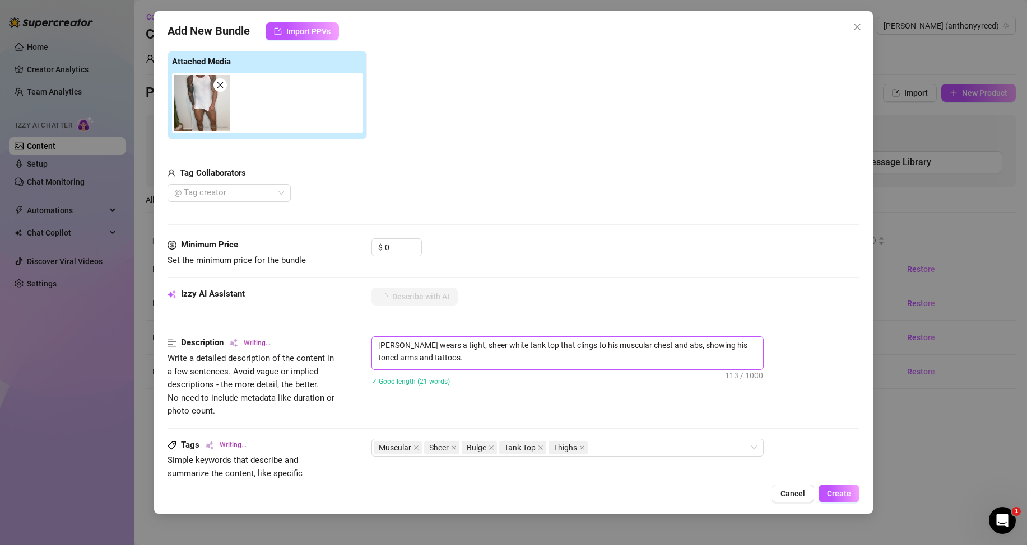
type textarea "Anthony wears a tight, sheer white tank top that clings to his muscular chest a…"
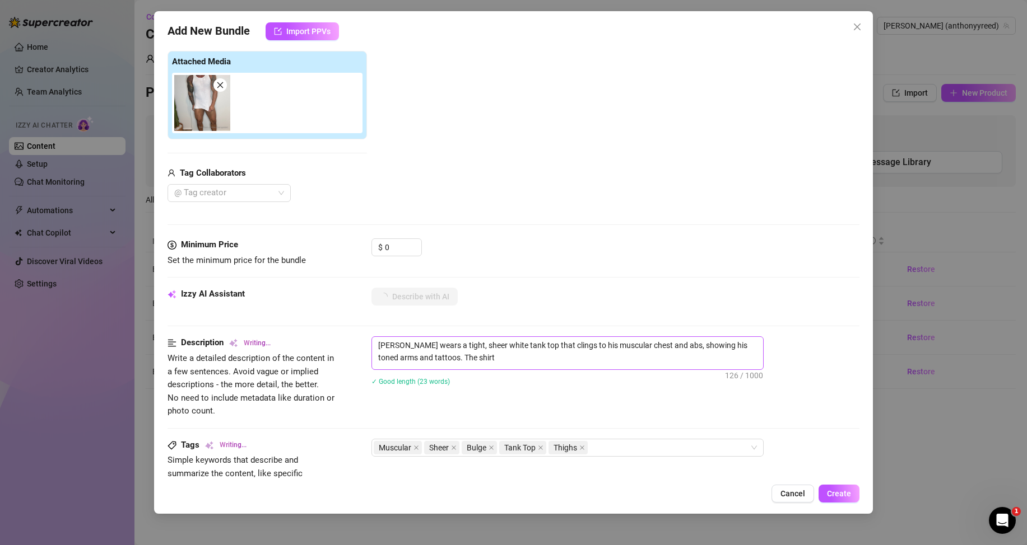
type textarea "Anthony wears a tight, sheer white tank top that clings to his muscular chest a…"
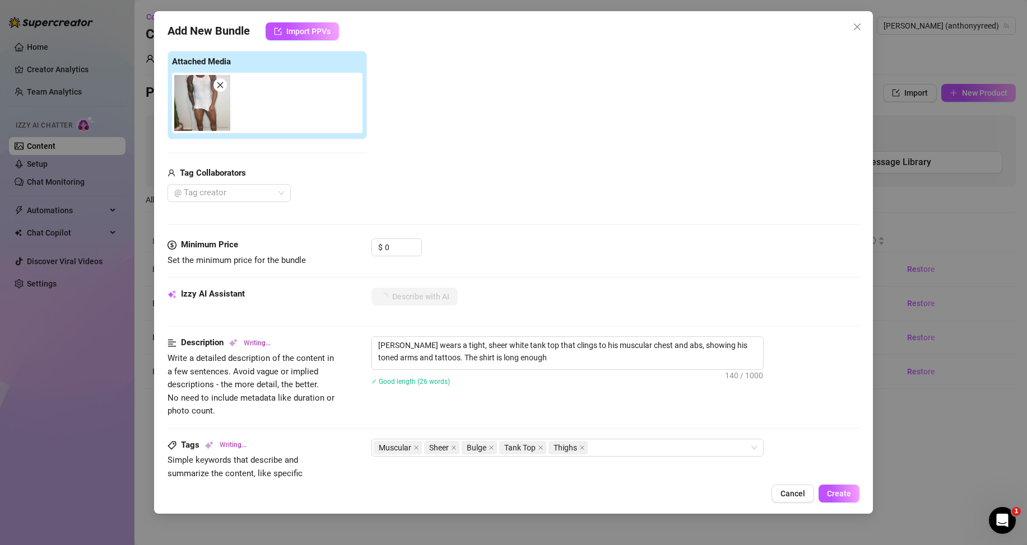
type textarea "Anthony wears a tight, sheer white tank top that clings to his muscular chest a…"
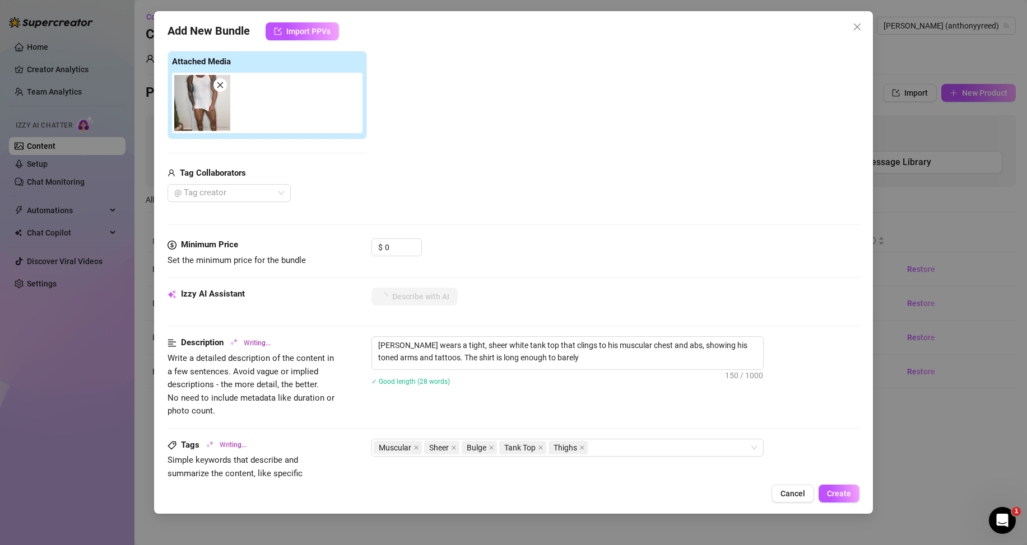
type textarea "Anthony wears a tight, sheer white tank top that clings to his muscular chest a…"
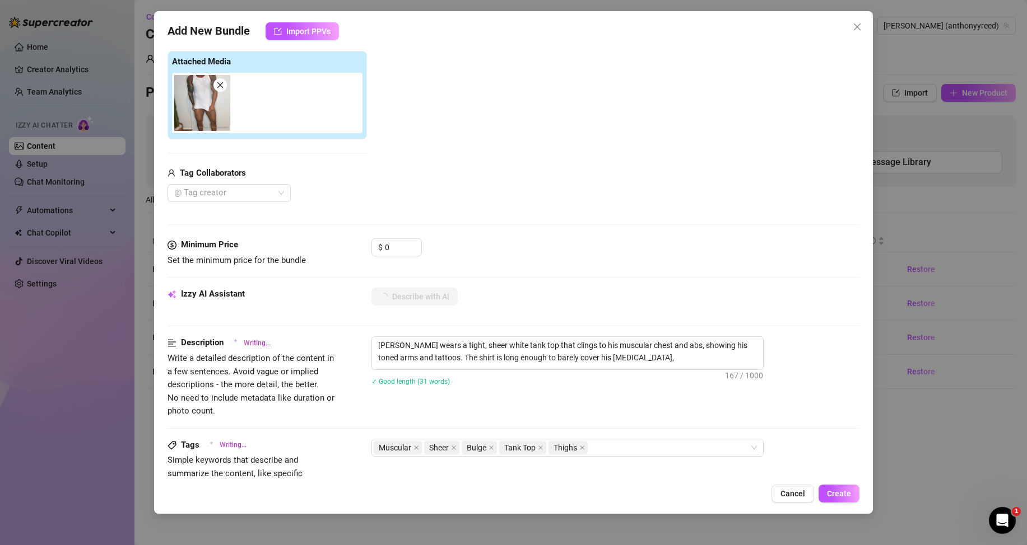
type textarea "Anthony wears a tight, sheer white tank top that clings to his muscular chest a…"
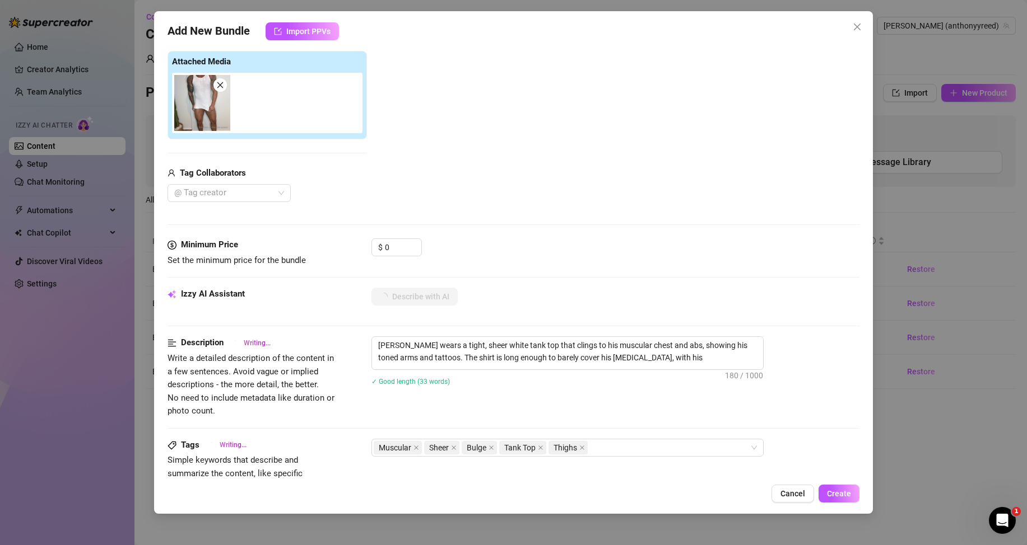
type textarea "Anthony wears a tight, sheer white tank top that clings to his muscular chest a…"
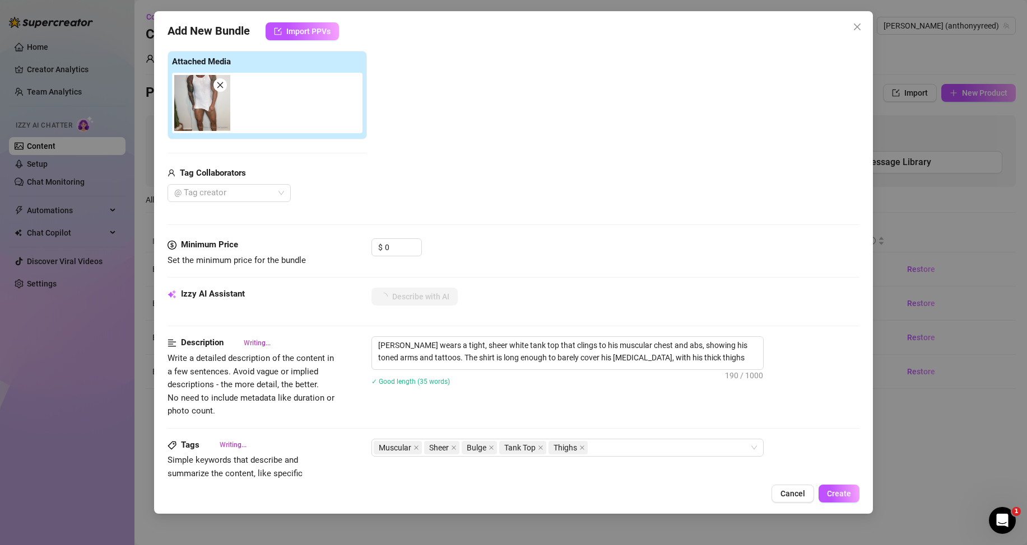
type textarea "Anthony wears a tight, sheer white tank top that clings to his muscular chest a…"
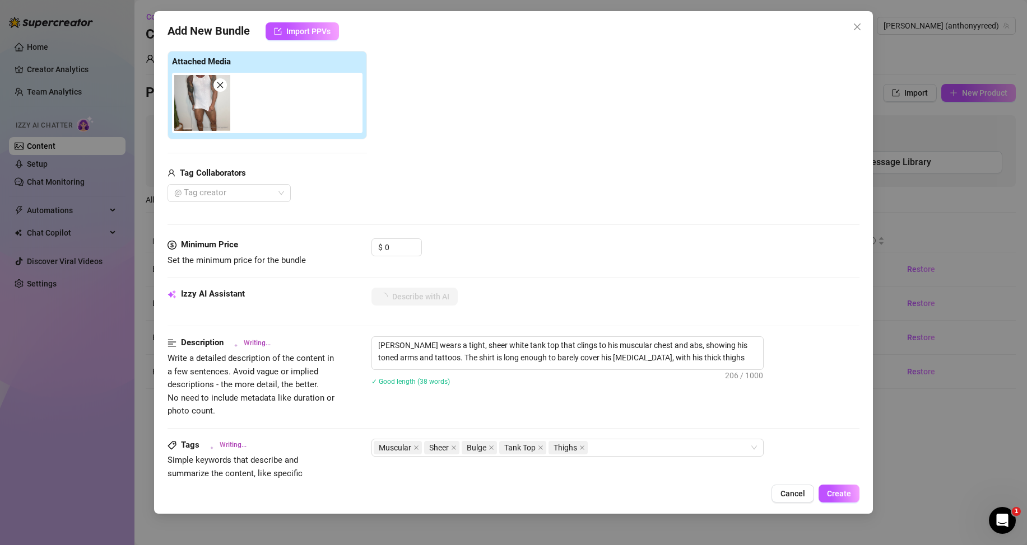
type textarea "Anthony wears a tight, sheer white tank top that clings to his muscular chest a…"
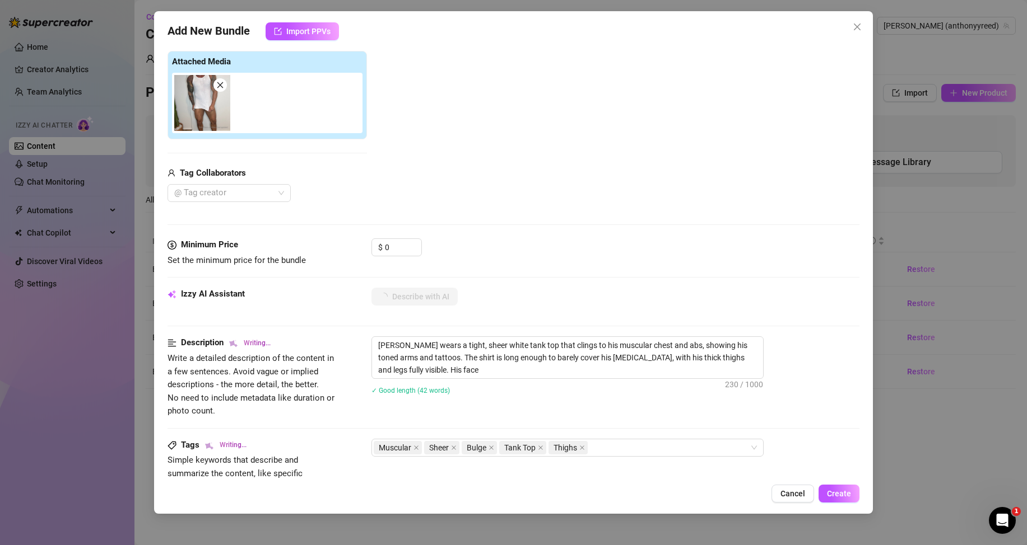
type textarea "Anthony wears a tight, sheer white tank top that clings to his muscular chest a…"
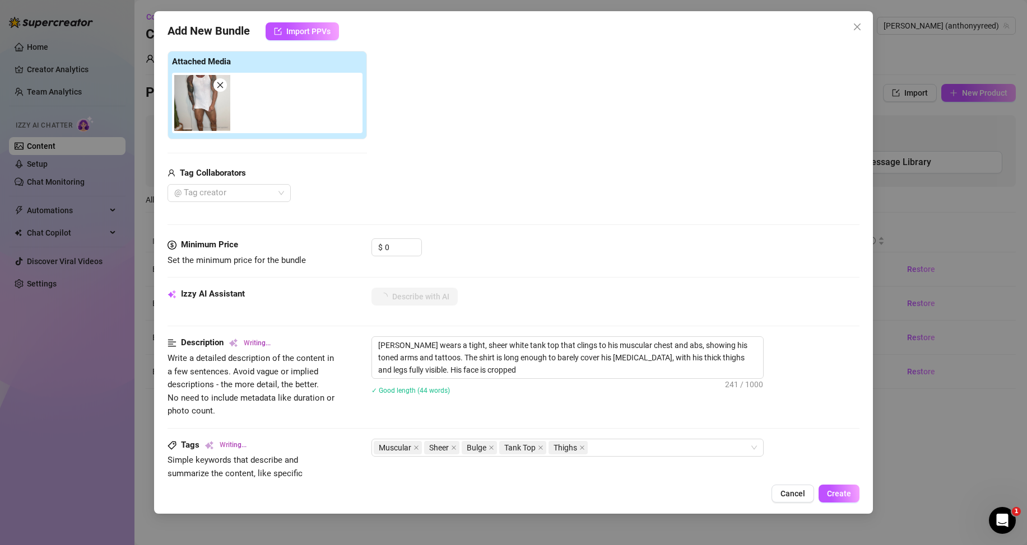
type textarea "Anthony wears a tight, sheer white tank top that clings to his muscular chest a…"
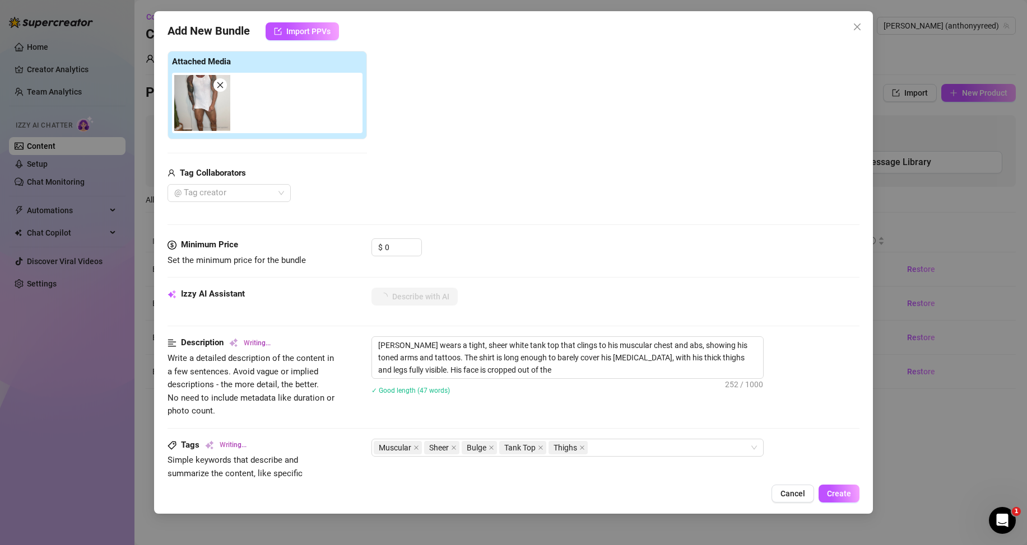
type textarea "Anthony wears a tight, sheer white tank top that clings to his muscular chest a…"
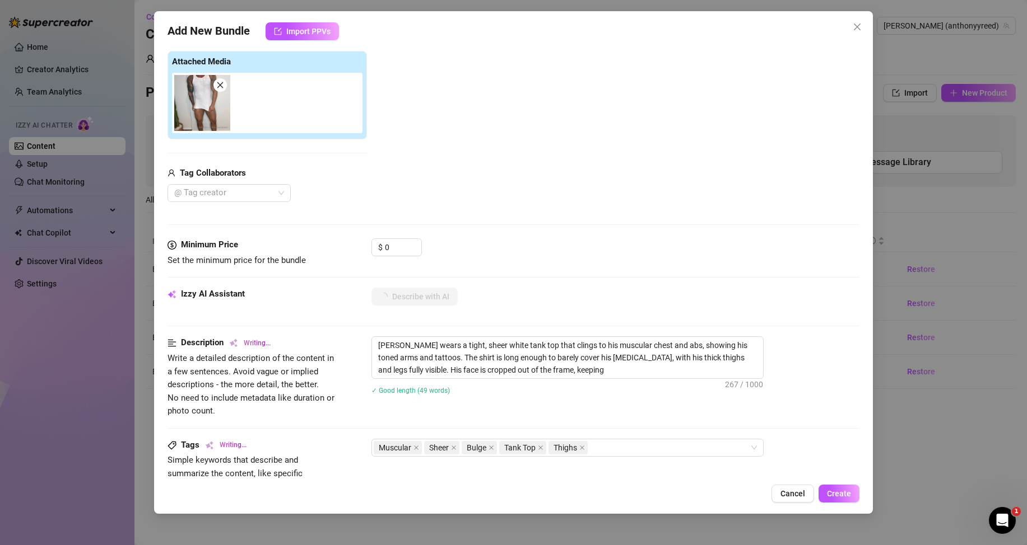
type textarea "Anthony wears a tight, sheer white tank top that clings to his muscular chest a…"
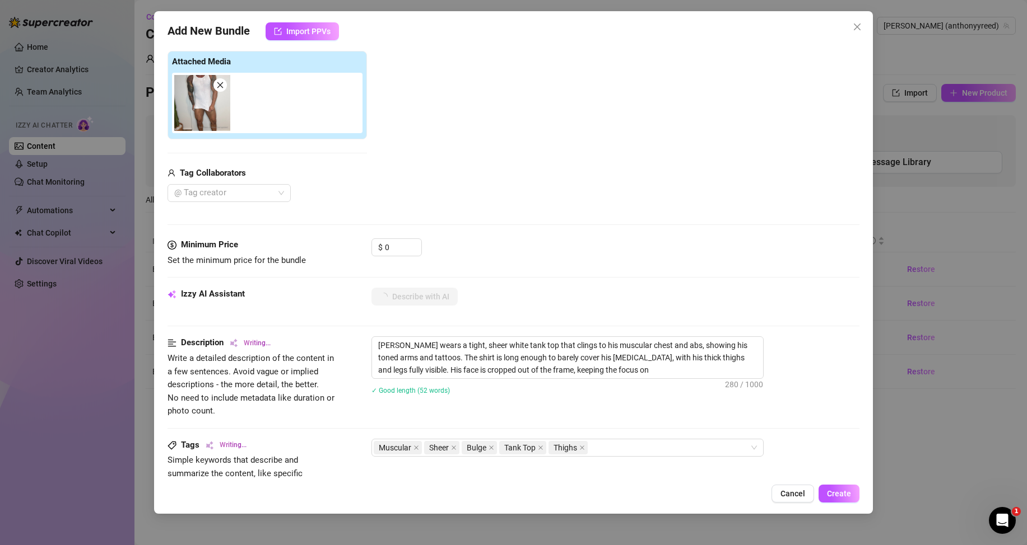
type textarea "Anthony wears a tight, sheer white tank top that clings to his muscular chest a…"
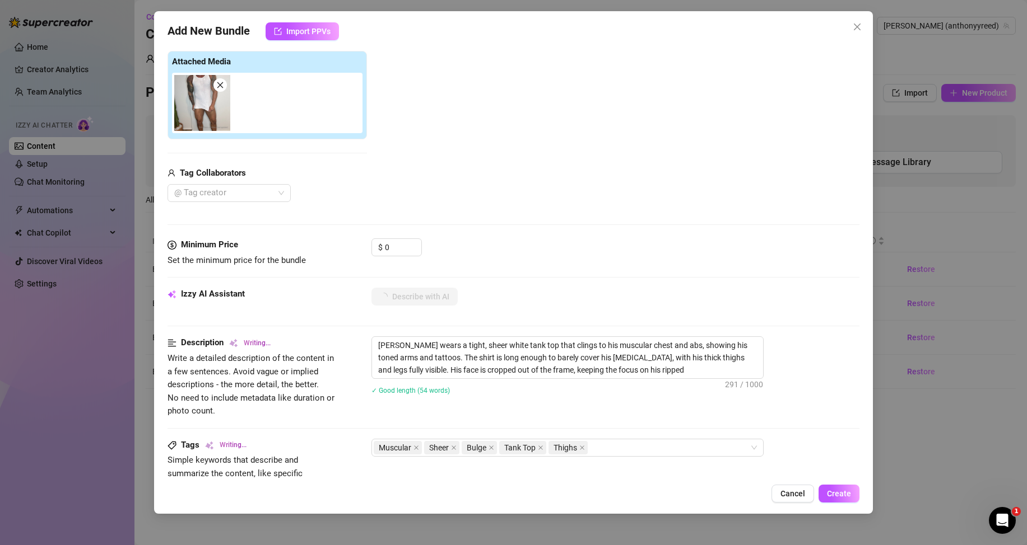
type textarea "Anthony wears a tight, sheer white tank top that clings to his muscular chest a…"
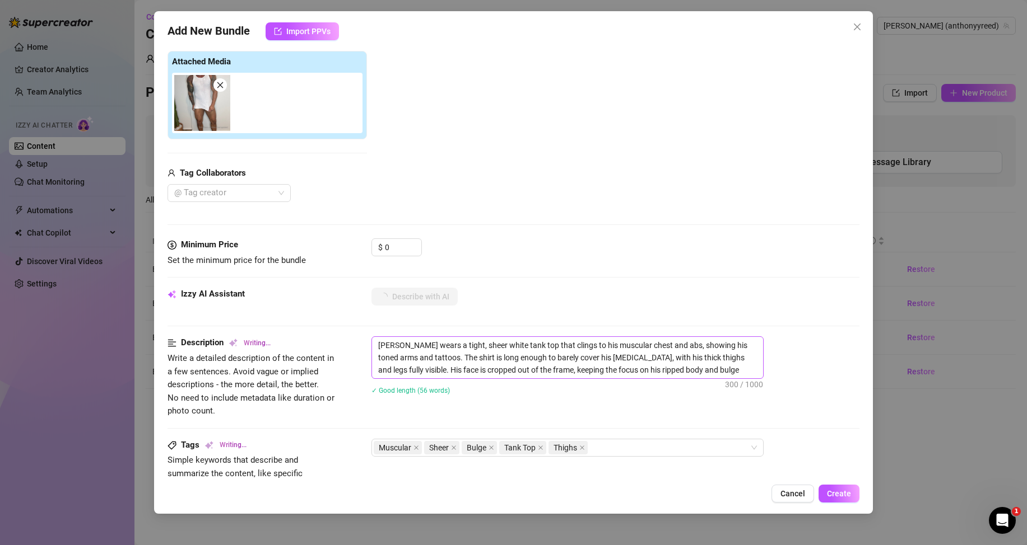
type textarea "Anthony wears a tight, sheer white tank top that clings to his muscular chest a…"
click at [840, 495] on span "Create" at bounding box center [839, 493] width 24 height 9
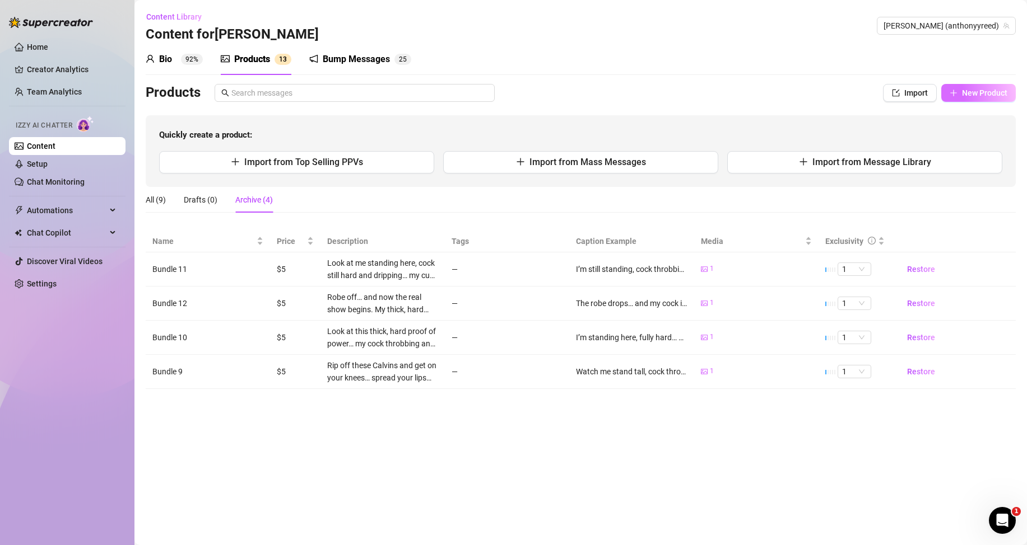
click at [983, 97] on span "New Product" at bounding box center [984, 92] width 45 height 9
type textarea "Type your message here..."
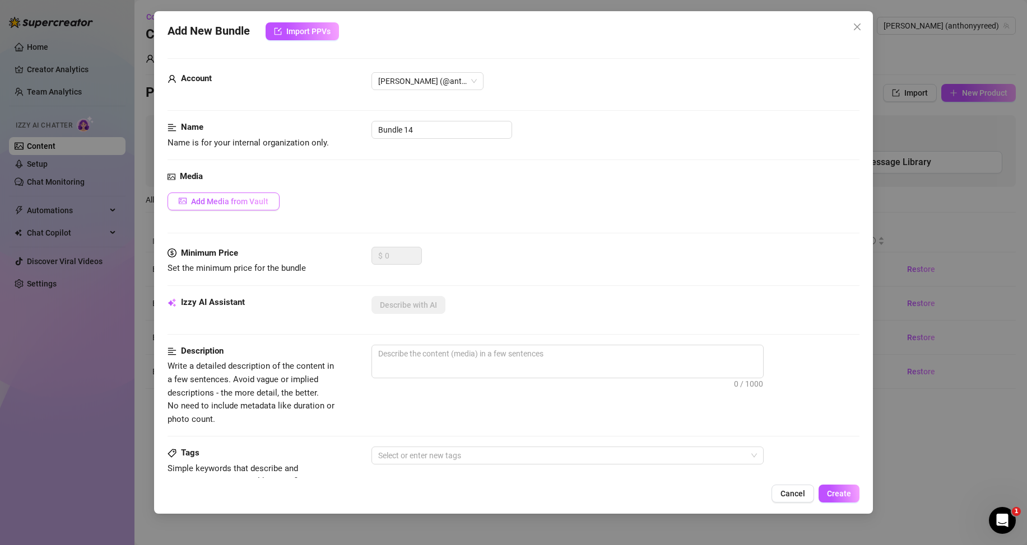
click at [258, 198] on span "Add Media from Vault" at bounding box center [229, 201] width 77 height 9
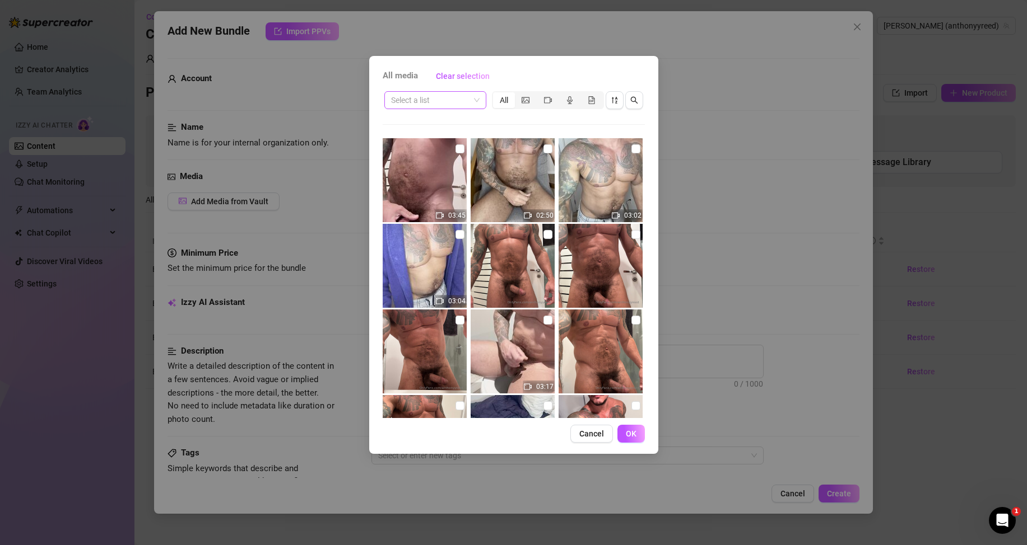
click at [473, 95] on span at bounding box center [435, 100] width 88 height 17
click at [446, 139] on div "Messages" at bounding box center [435, 140] width 84 height 12
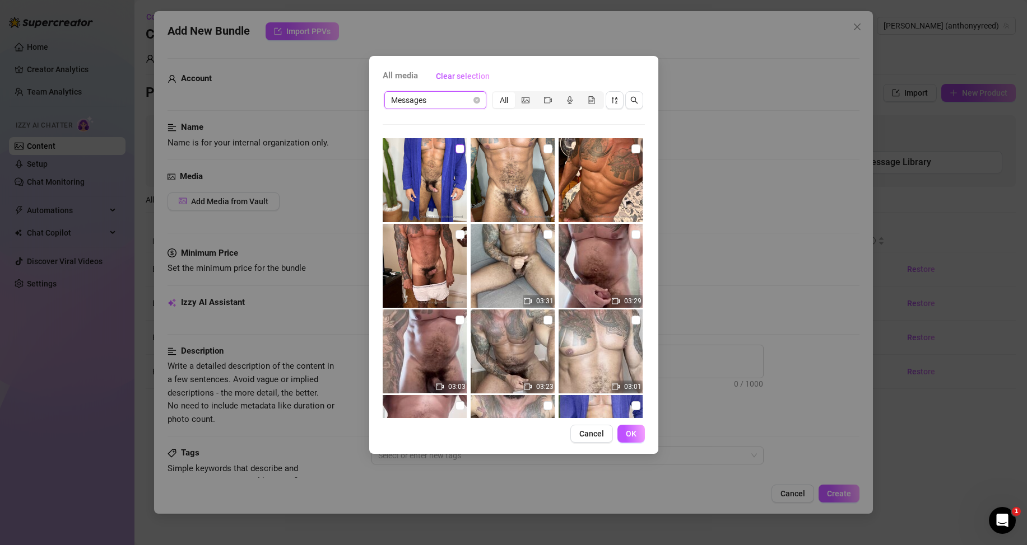
click at [455, 149] on input "checkbox" at bounding box center [459, 148] width 9 height 9
checkbox input "true"
drag, startPoint x: 627, startPoint y: 428, endPoint x: 607, endPoint y: 403, distance: 33.1
click at [628, 429] on button "OK" at bounding box center [630, 434] width 27 height 18
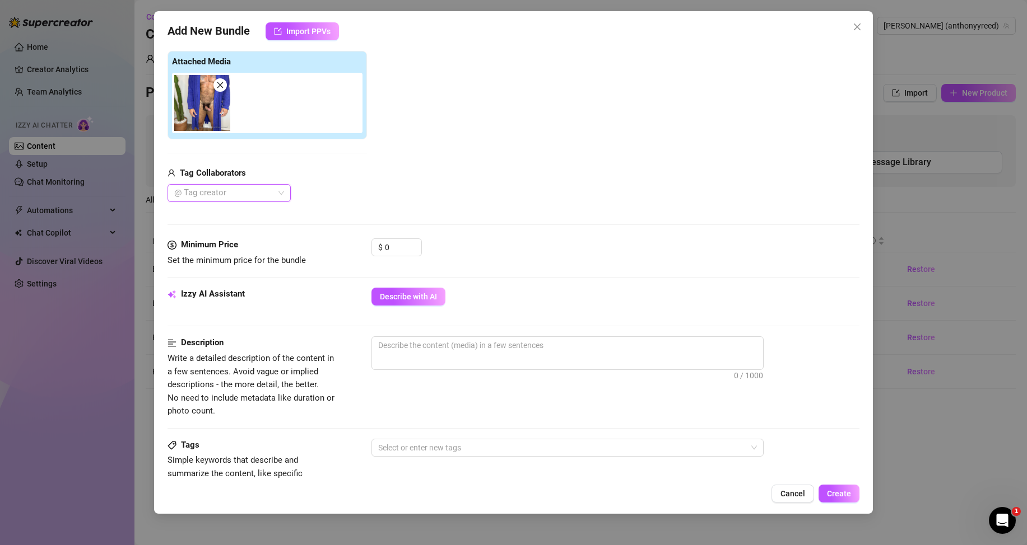
click at [422, 285] on div "Minimum Price Set the minimum price for the bundle $ 0" at bounding box center [513, 263] width 692 height 49
click at [422, 295] on span "Describe with AI" at bounding box center [408, 296] width 57 height 9
type textarea "[PERSON_NAME]"
type textarea "Anthony stands"
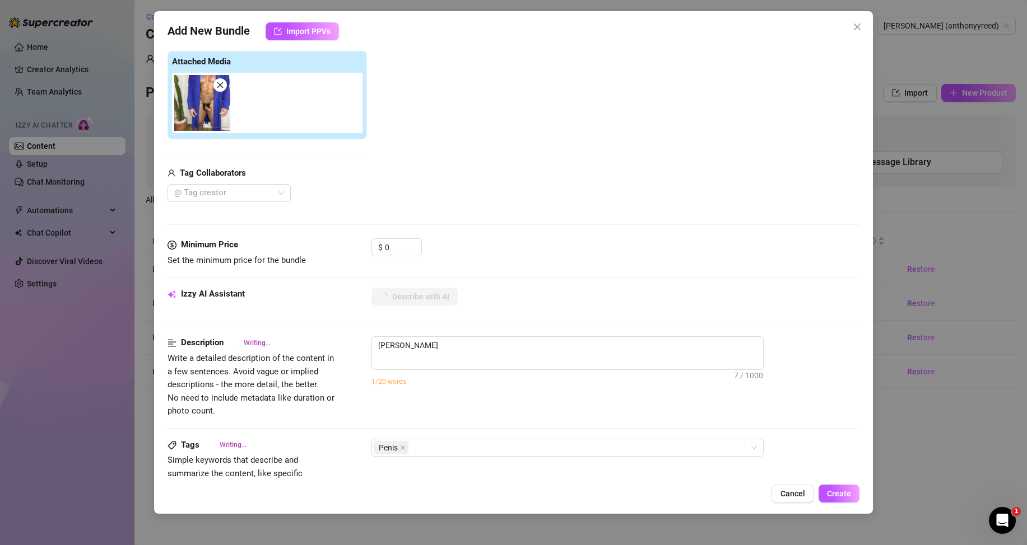
type textarea "Anthony stands"
type textarea "Anthony stands in"
type textarea "Anthony stands in a"
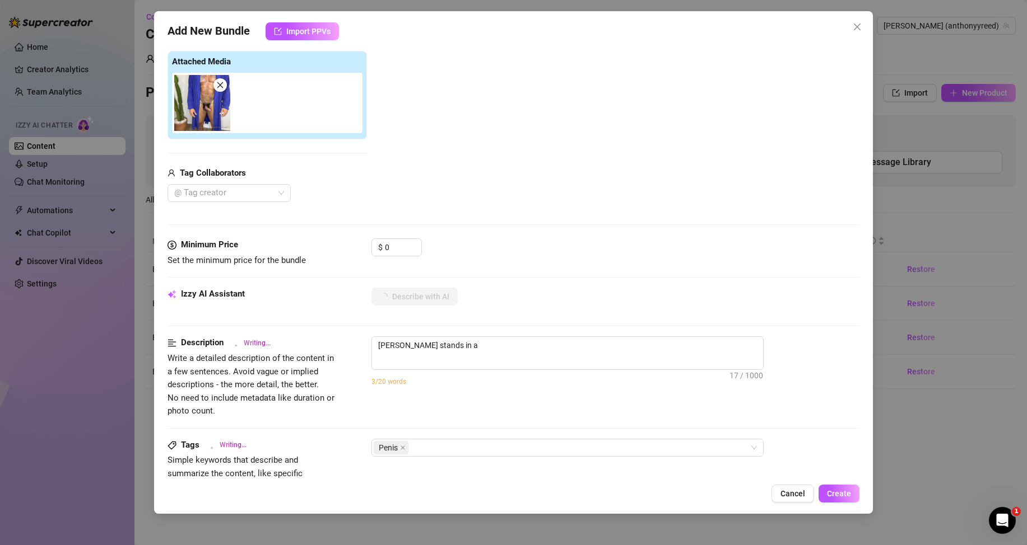
type textarea "Anthony stands in a blue"
type textarea "Anthony stands in a blue robe,"
type textarea "Anthony stands in a blue robe, open"
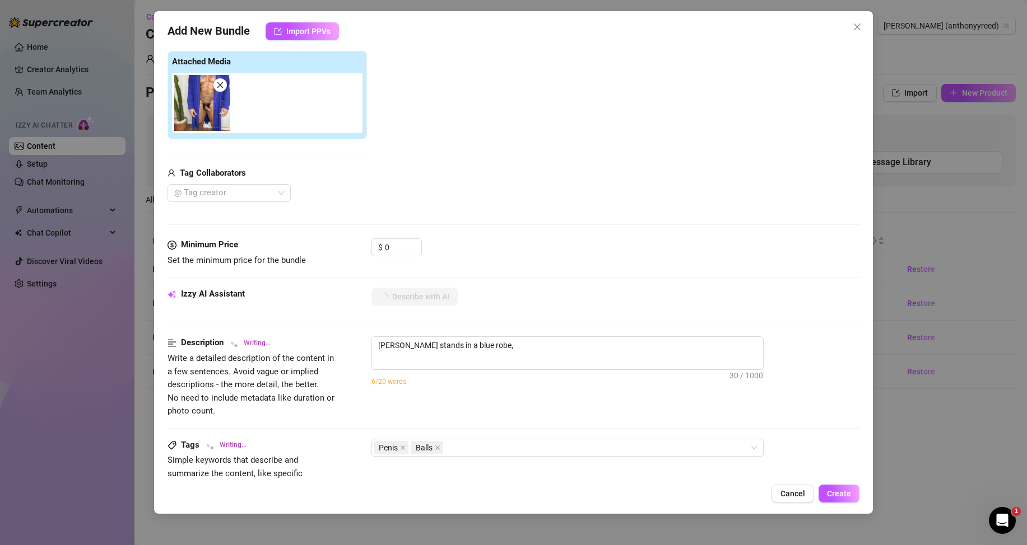
type textarea "Anthony stands in a blue robe, open"
type textarea "Anthony stands in a blue robe, open to"
type textarea "Anthony stands in a blue robe, open to fully"
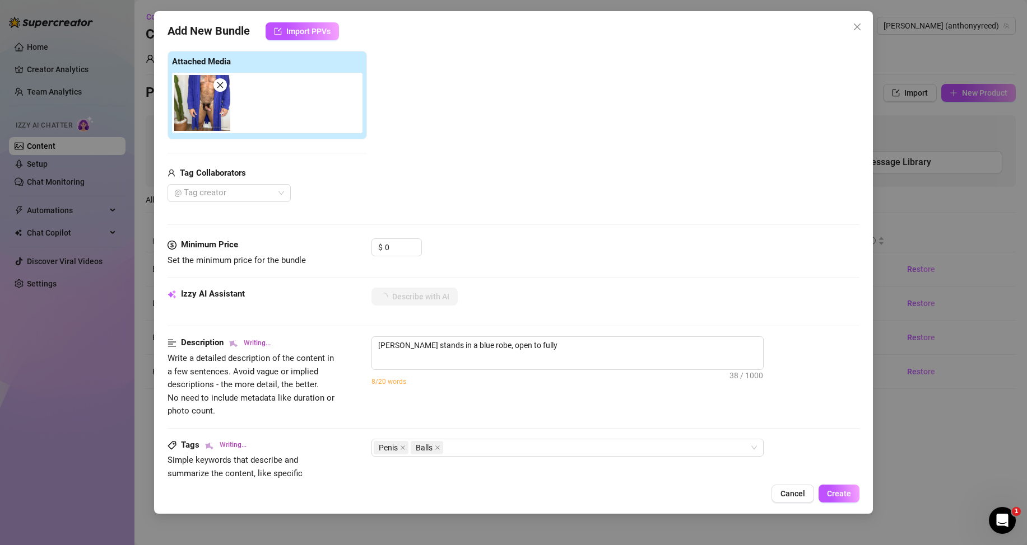
type textarea "Anthony stands in a blue robe, open to fully expose"
type textarea "Anthony stands in a blue robe, open to fully expose his"
type textarea "Anthony stands in a blue robe, open to fully expose his thick,"
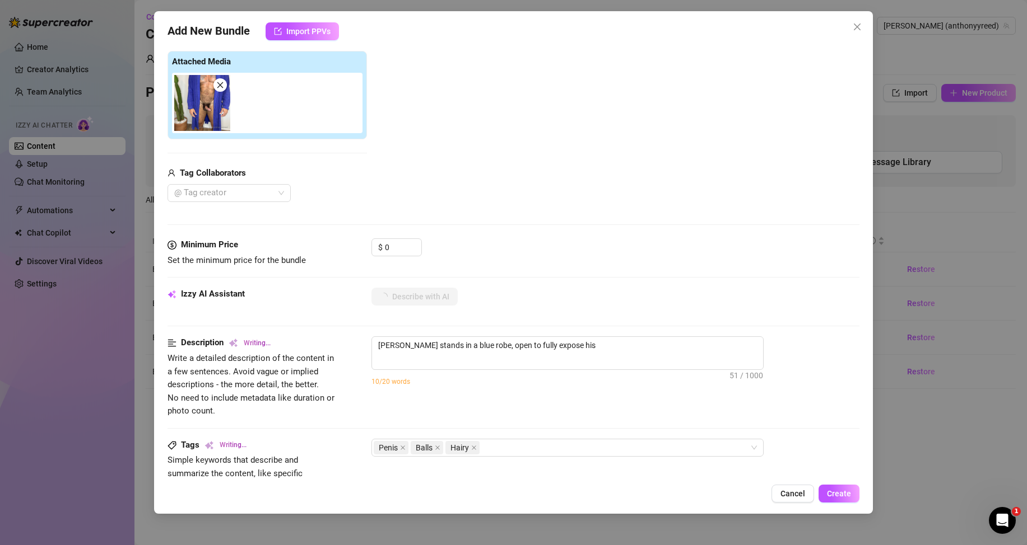
type textarea "Anthony stands in a blue robe, open to fully expose his thick,"
type textarea "Anthony stands in a blue robe, open to fully expose his thick, uncut"
type textarea "Anthony stands in a blue robe, open to fully expose his thick, uncut cock"
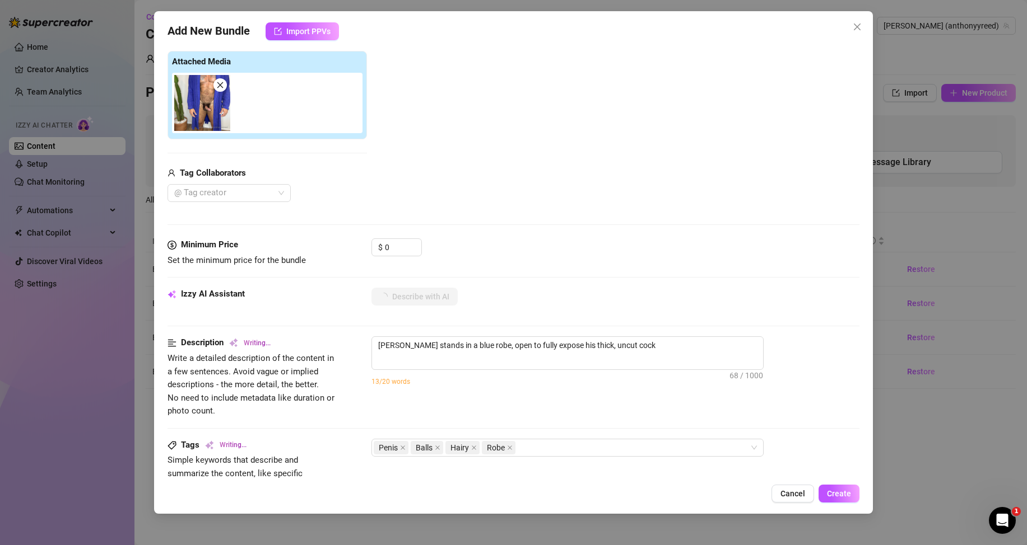
type textarea "Anthony stands in a blue robe, open to fully expose his thick, uncut cock and"
type textarea "Anthony stands in a blue robe, open to fully expose his thick, uncut cock and h…"
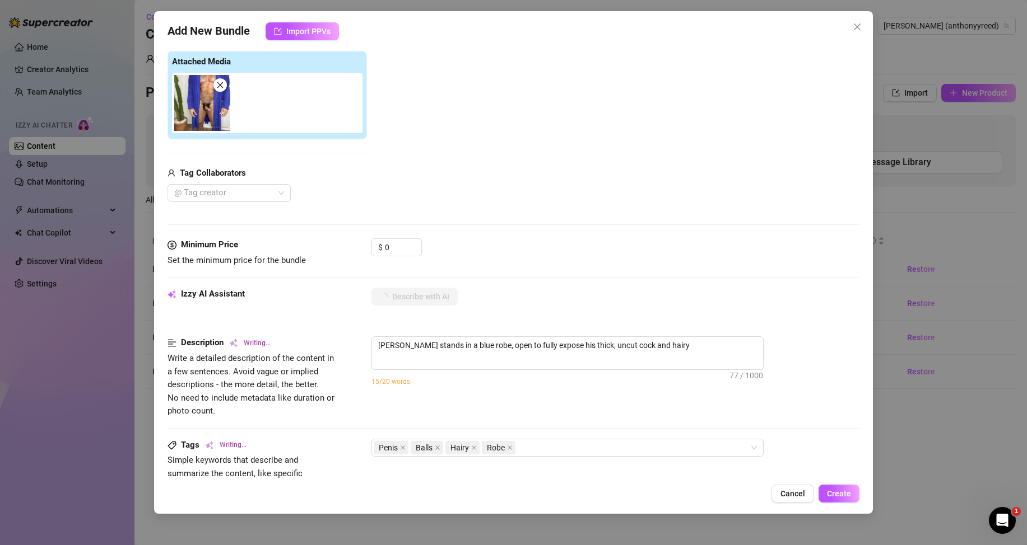
type textarea "Anthony stands in a blue robe, open to fully expose his thick, uncut cock and h…"
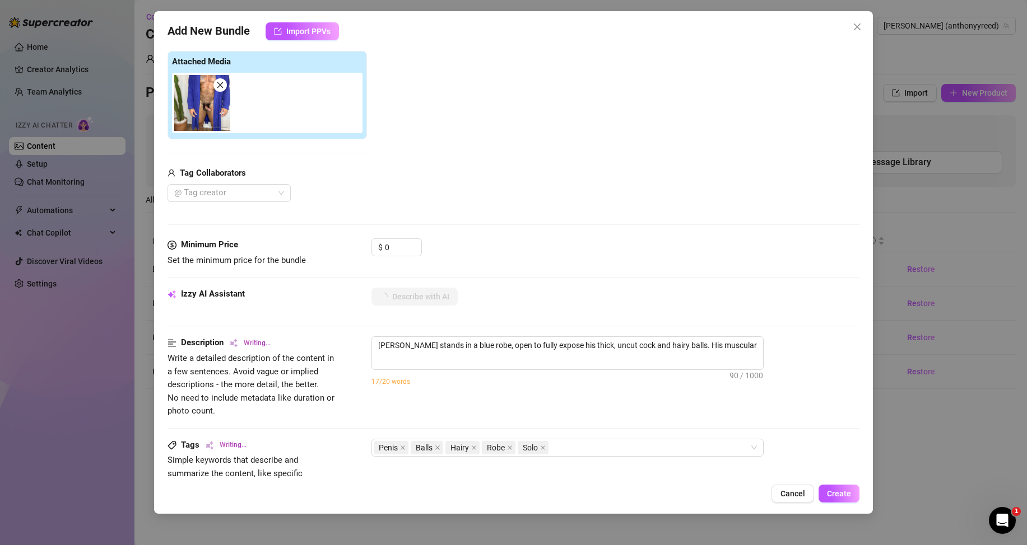
type textarea "Anthony stands in a blue robe, open to fully expose his thick, uncut cock and h…"
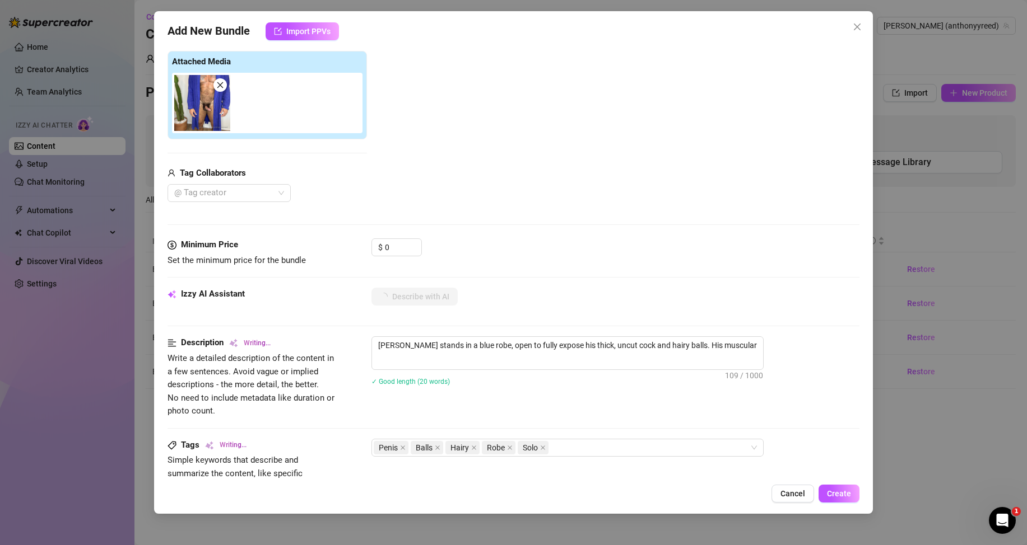
type textarea "Anthony stands in a blue robe, open to fully expose his thick, uncut cock and h…"
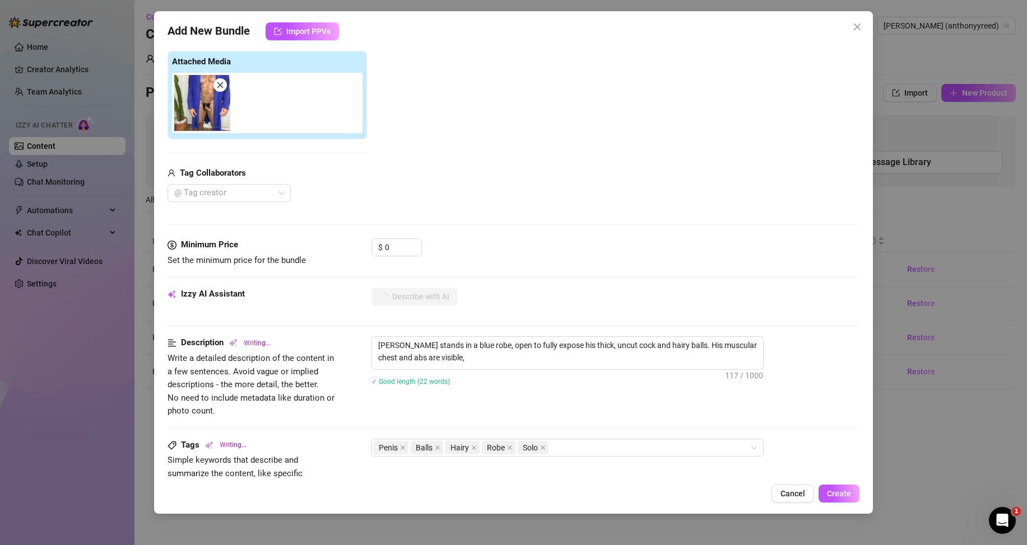
type textarea "Anthony stands in a blue robe, open to fully expose his thick, uncut cock and h…"
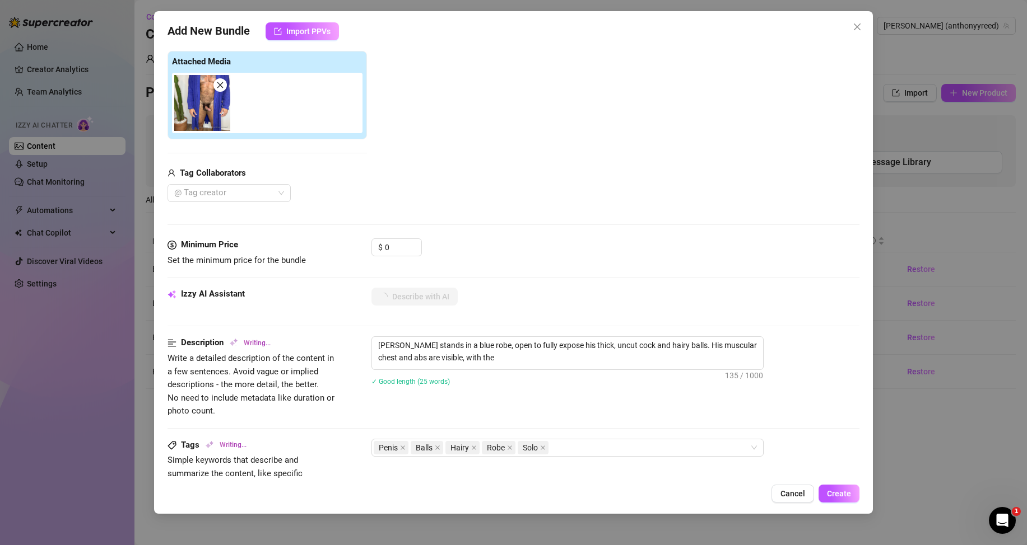
type textarea "Anthony stands in a blue robe, open to fully expose his thick, uncut cock and h…"
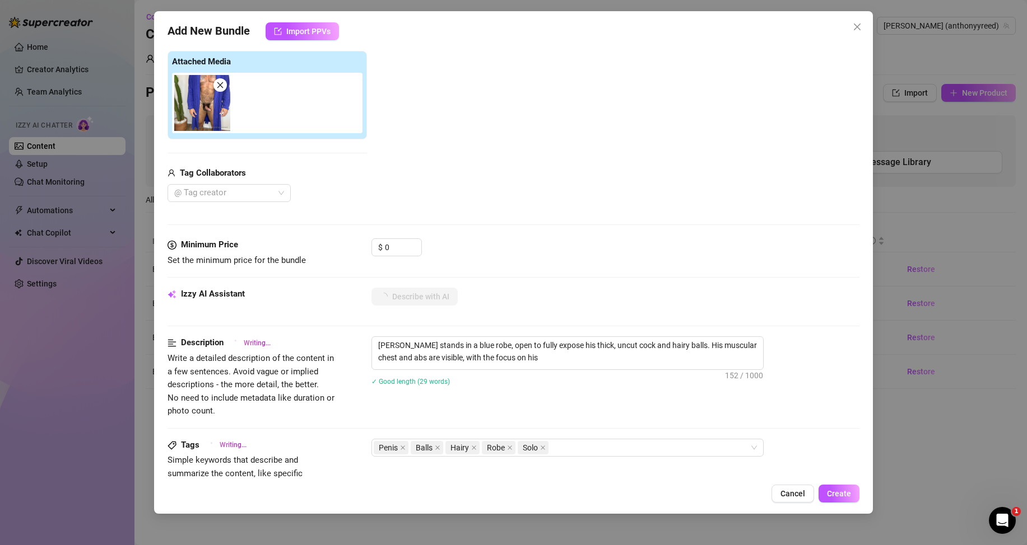
type textarea "Anthony stands in a blue robe, open to fully expose his thick, uncut cock and h…"
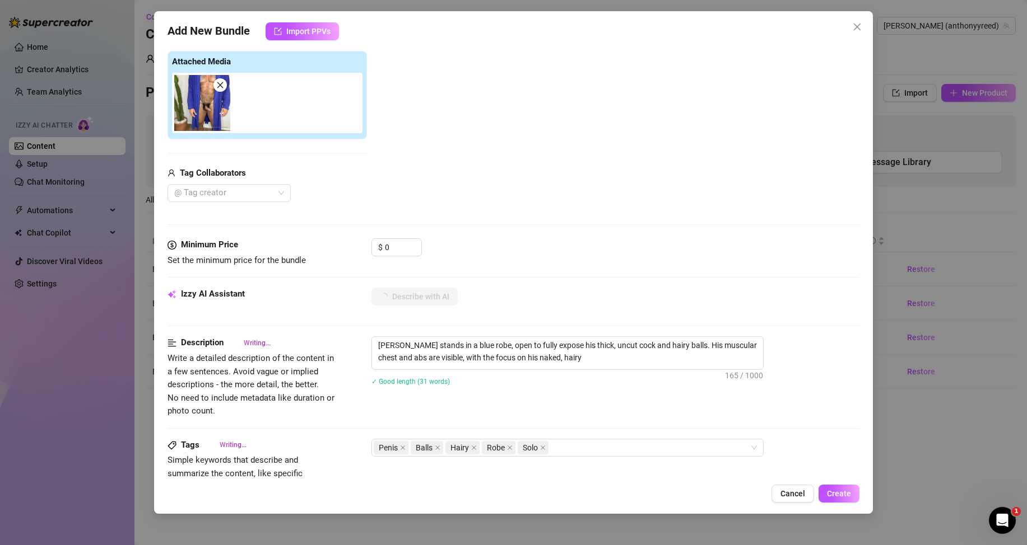
type textarea "Anthony stands in a blue robe, open to fully expose his thick, uncut cock and h…"
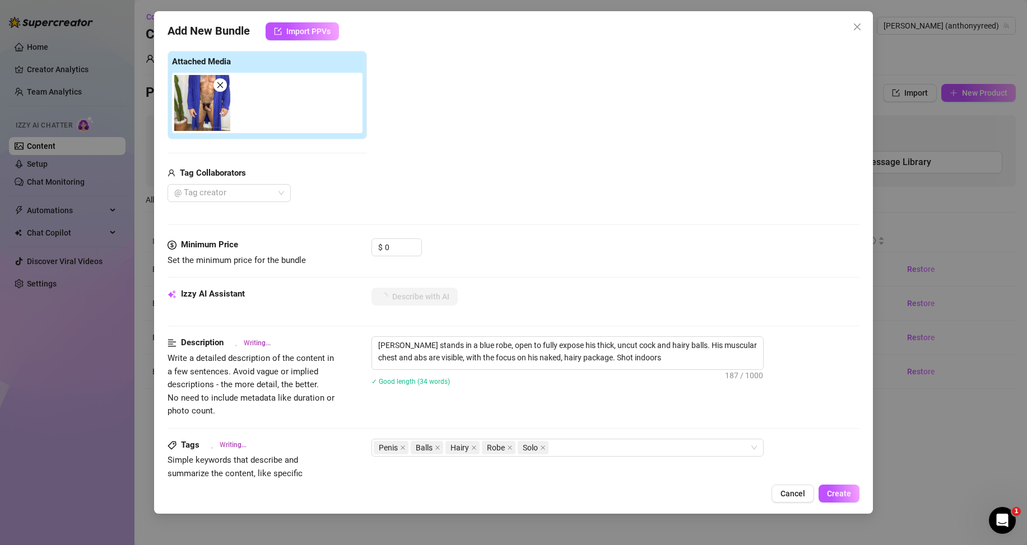
type textarea "Anthony stands in a blue robe, open to fully expose his thick, uncut cock and h…"
click at [856, 492] on button "Create" at bounding box center [838, 494] width 41 height 18
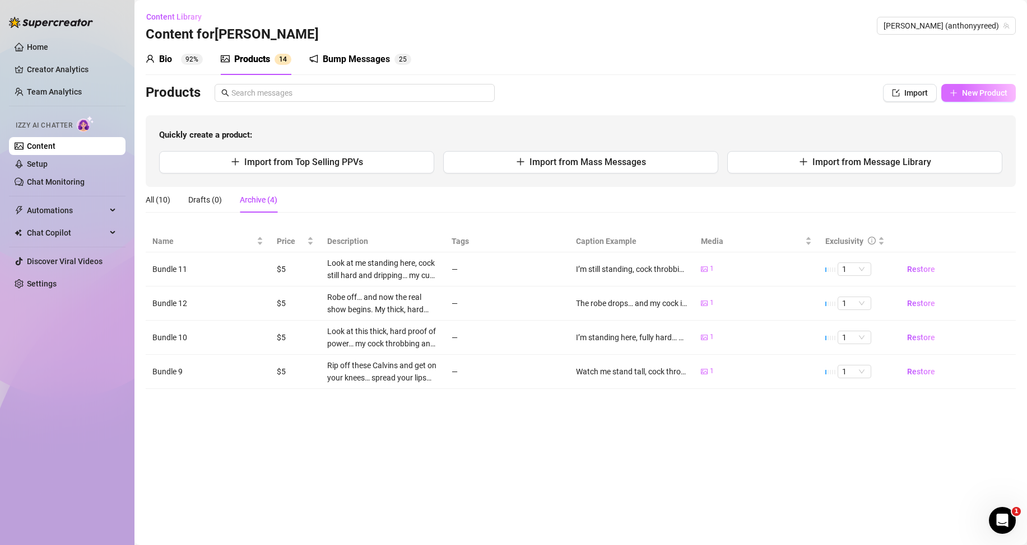
click at [990, 88] on span "New Product" at bounding box center [984, 92] width 45 height 9
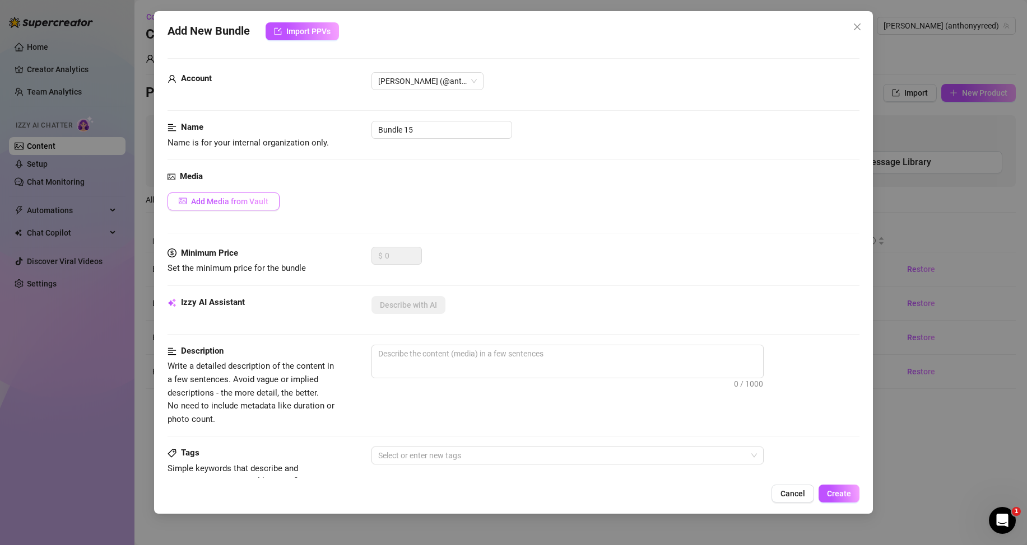
click at [260, 196] on button "Add Media from Vault" at bounding box center [223, 202] width 112 height 18
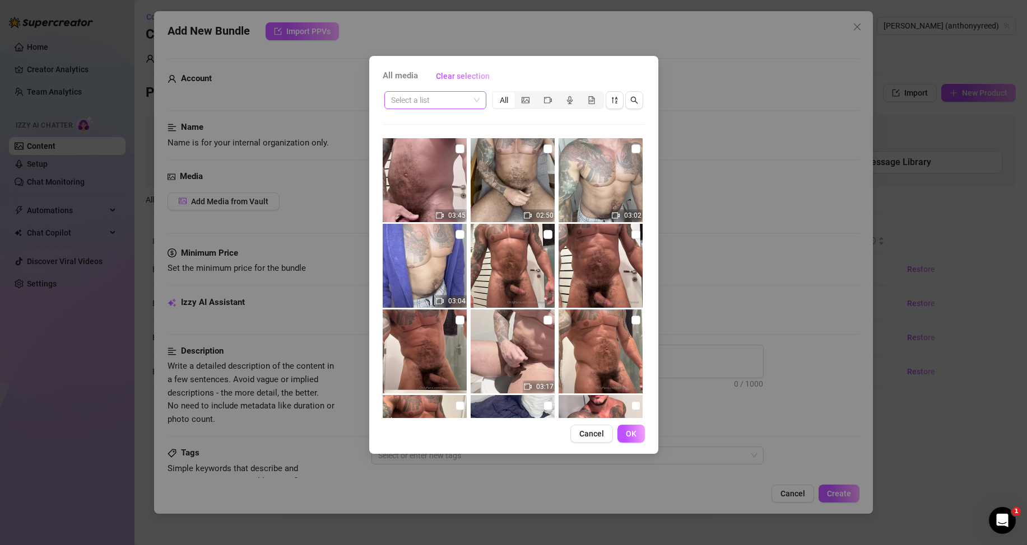
click at [477, 102] on span at bounding box center [435, 100] width 88 height 17
click at [428, 139] on div "Messages" at bounding box center [435, 140] width 84 height 12
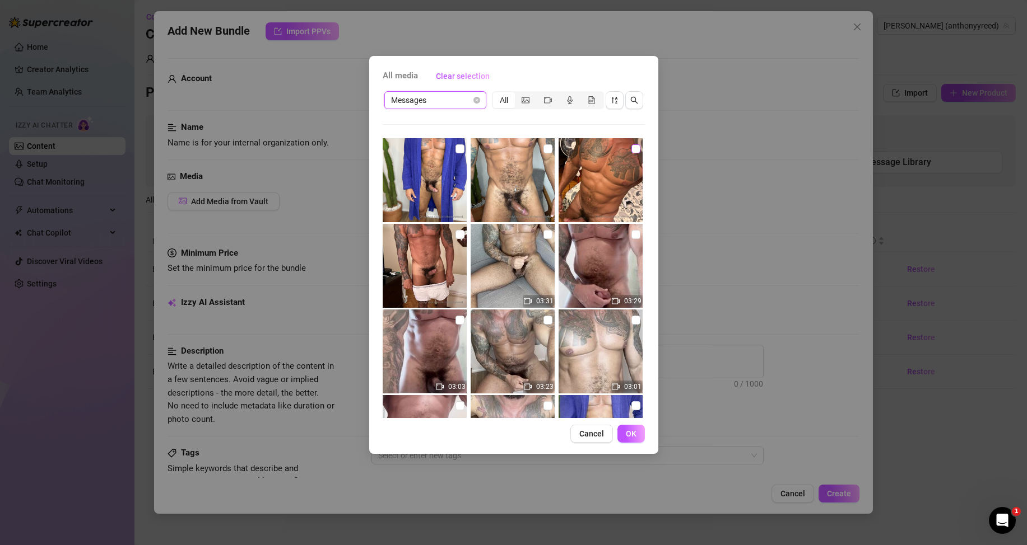
click at [631, 151] on input "checkbox" at bounding box center [635, 148] width 9 height 9
click at [632, 441] on button "OK" at bounding box center [630, 434] width 27 height 18
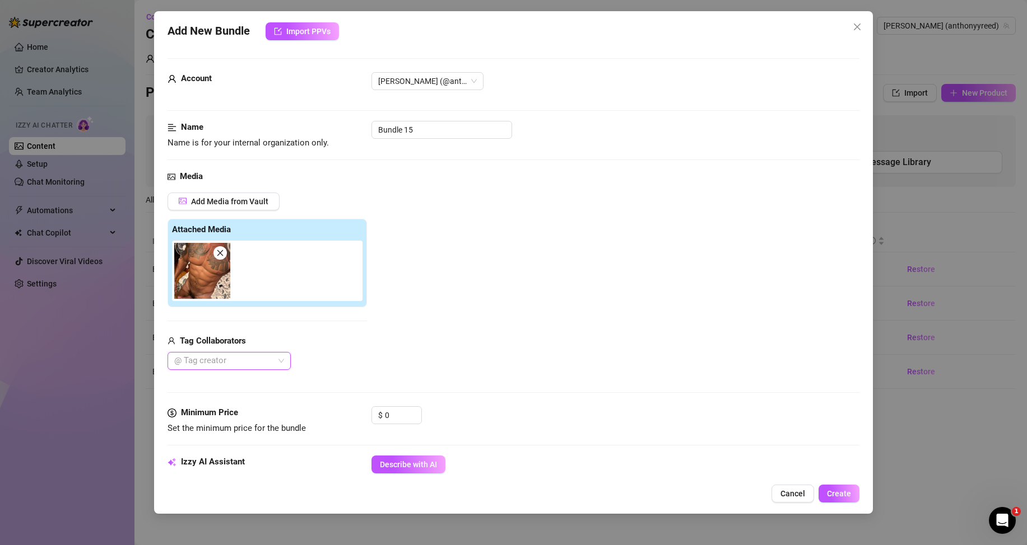
scroll to position [56, 0]
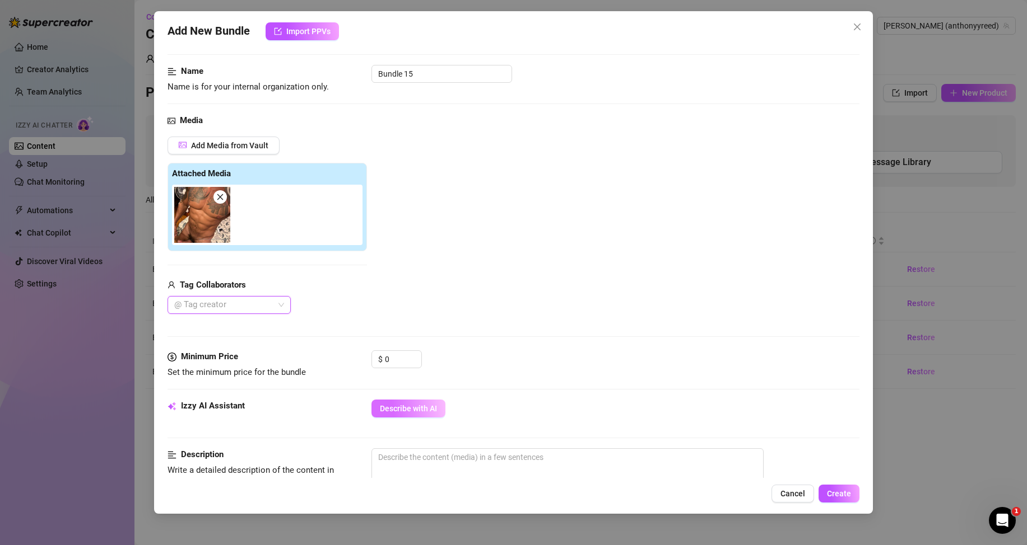
click at [403, 405] on span "Describe with AI" at bounding box center [408, 408] width 57 height 9
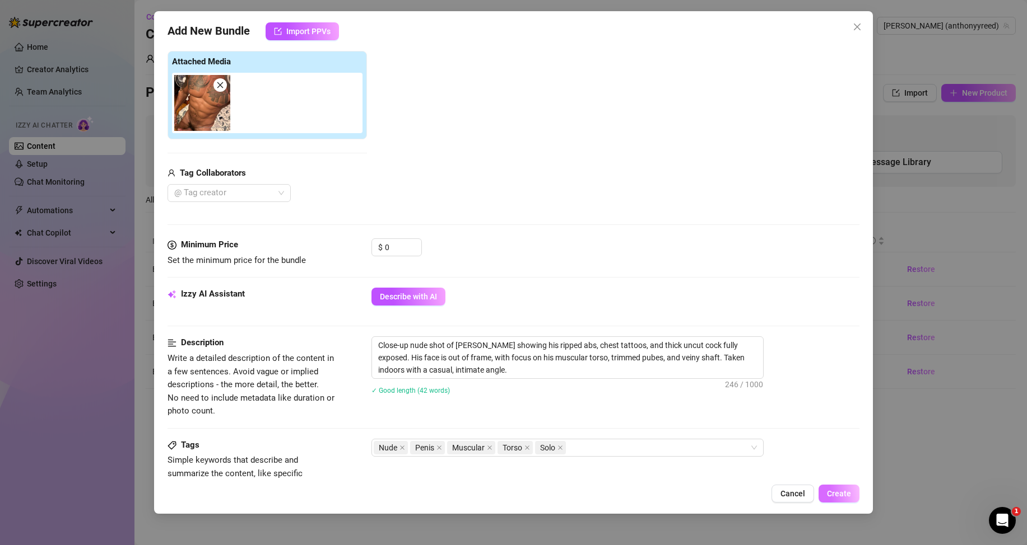
click at [838, 496] on span "Create" at bounding box center [839, 493] width 24 height 9
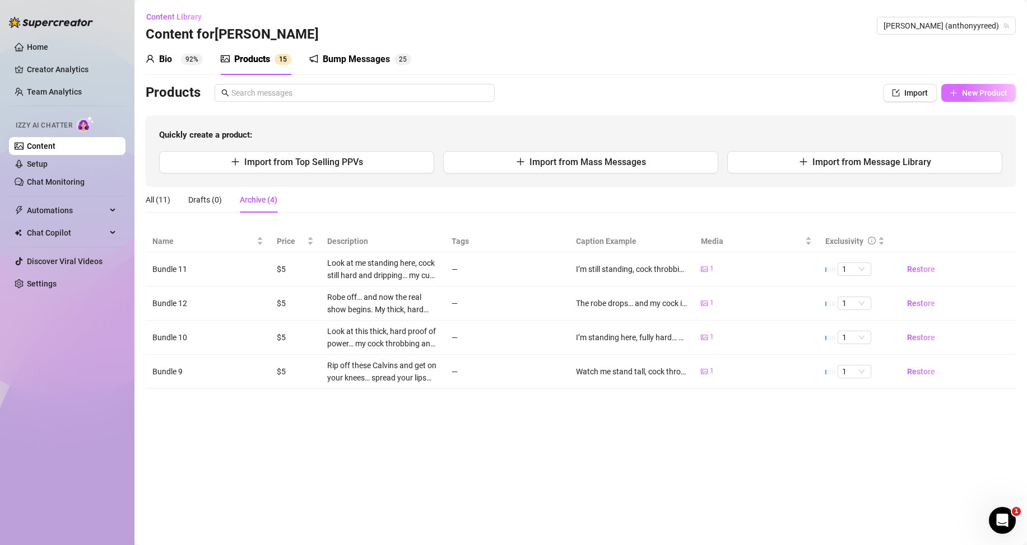
click at [952, 97] on span "button" at bounding box center [953, 92] width 8 height 9
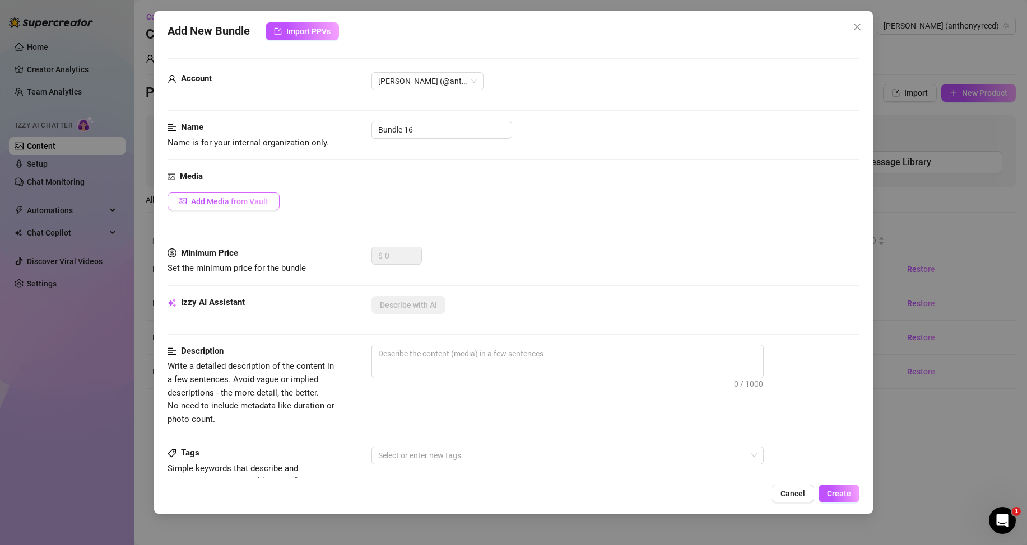
click at [246, 199] on span "Add Media from Vault" at bounding box center [229, 201] width 77 height 9
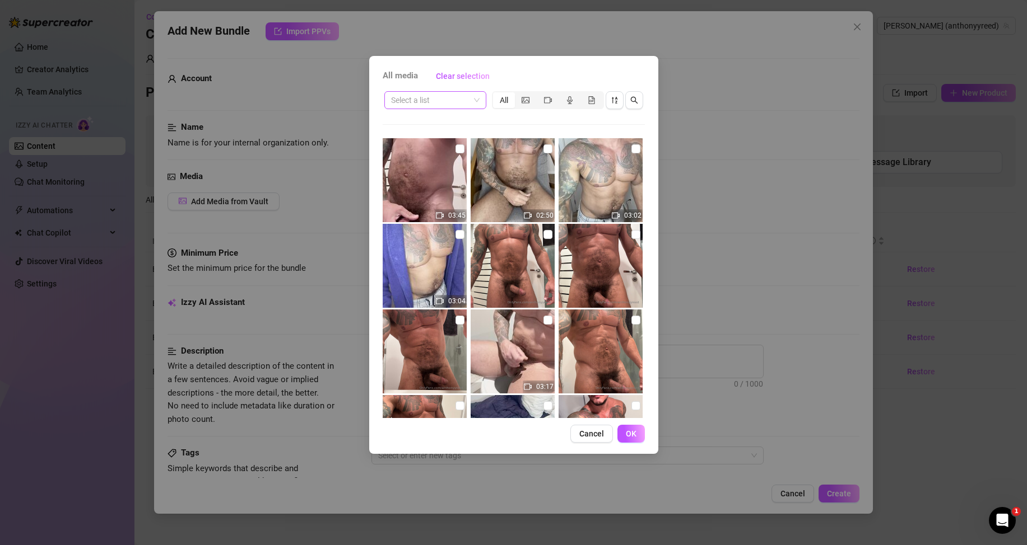
click at [468, 105] on input "search" at bounding box center [430, 100] width 78 height 17
click at [437, 134] on div "Messages" at bounding box center [434, 141] width 97 height 18
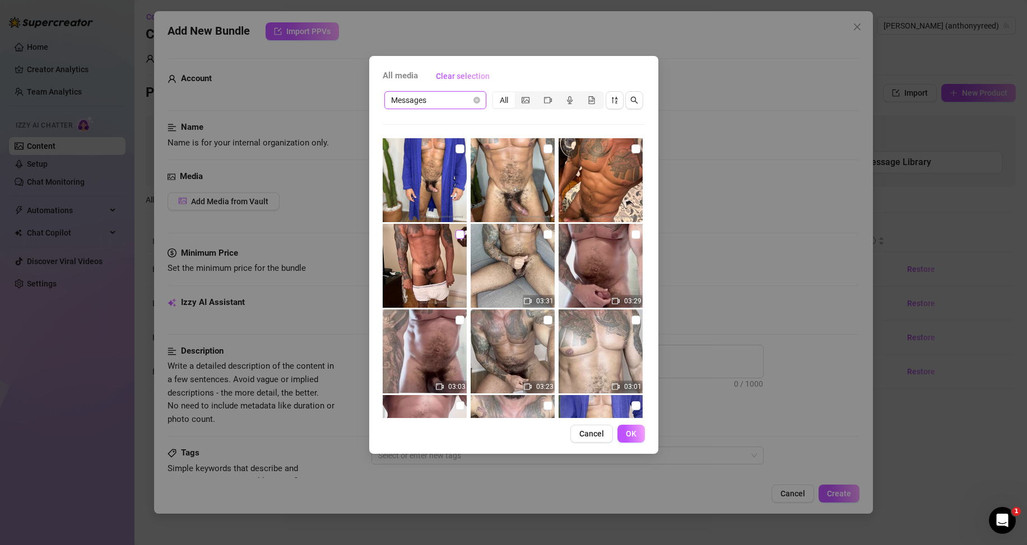
click at [459, 238] on input "checkbox" at bounding box center [459, 234] width 9 height 9
click at [636, 432] on button "OK" at bounding box center [630, 434] width 27 height 18
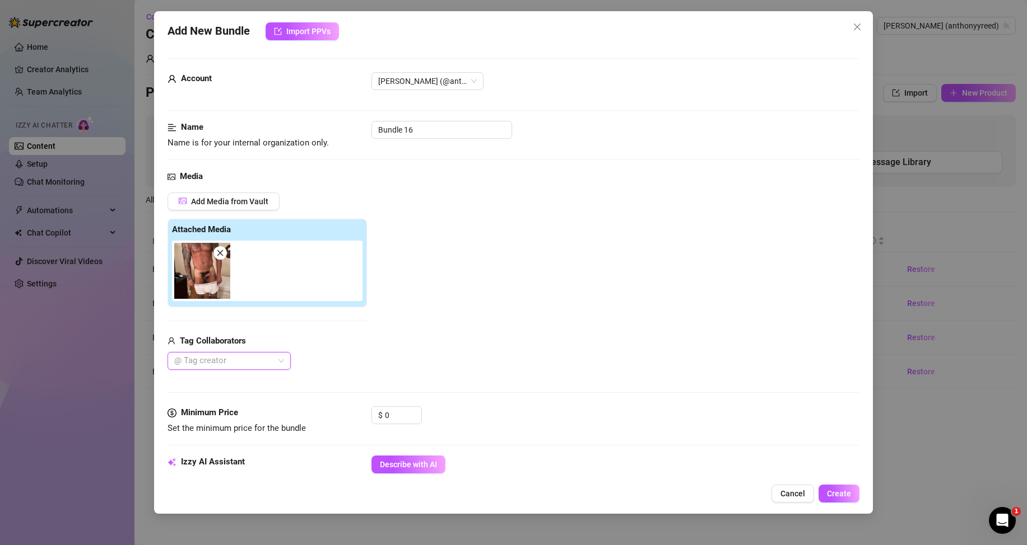
scroll to position [56, 0]
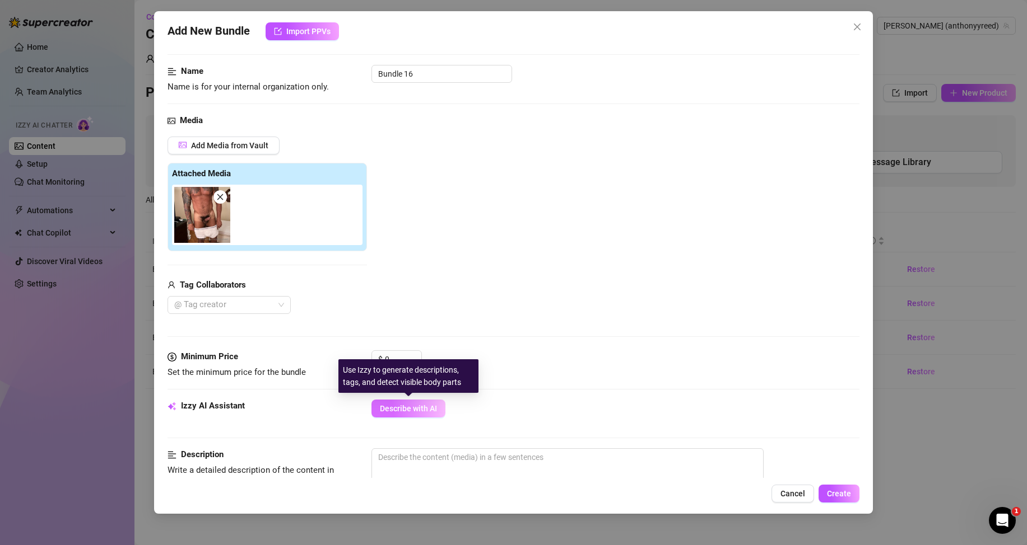
click at [399, 403] on button "Describe with AI" at bounding box center [408, 409] width 74 height 18
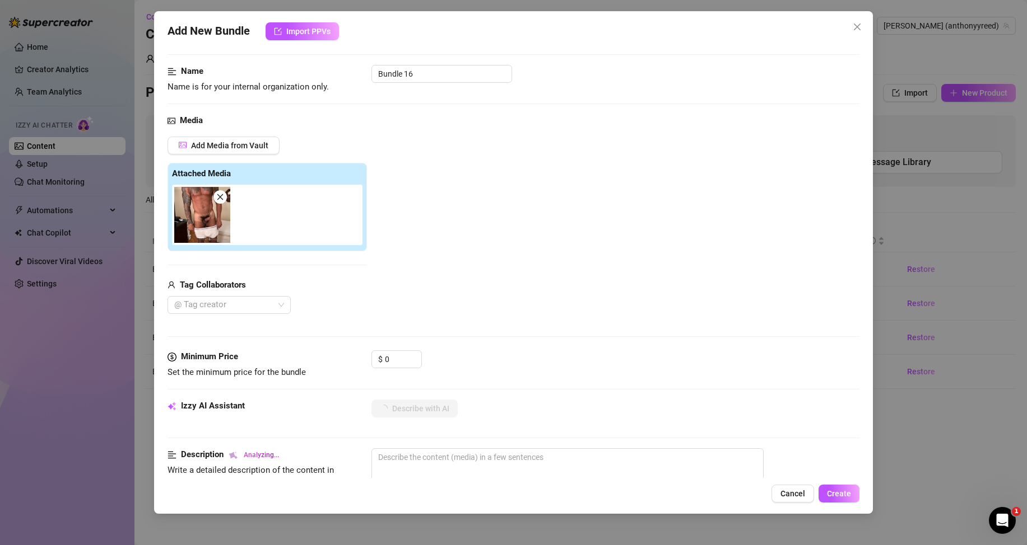
scroll to position [112, 0]
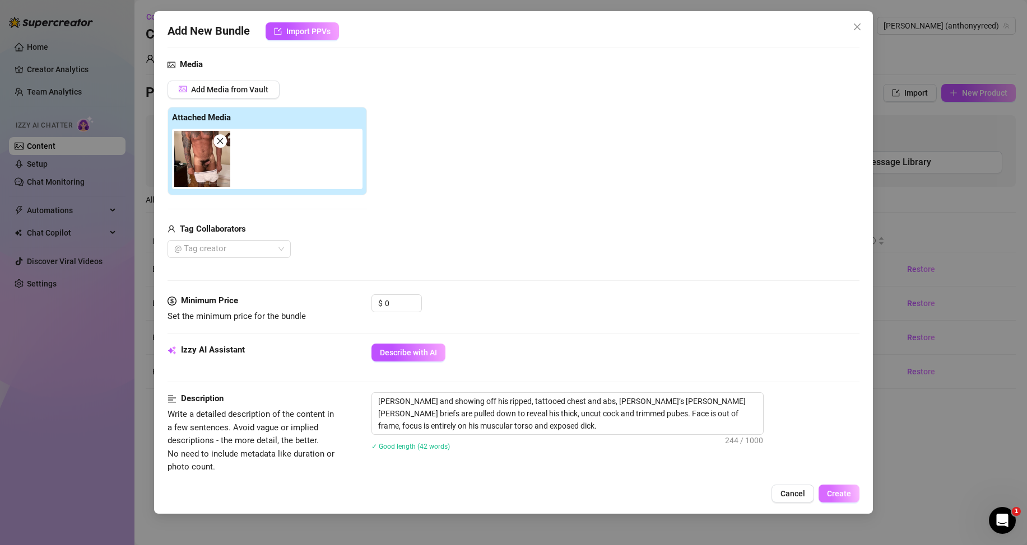
click at [832, 496] on span "Create" at bounding box center [839, 493] width 24 height 9
